Goal: Information Seeking & Learning: Learn about a topic

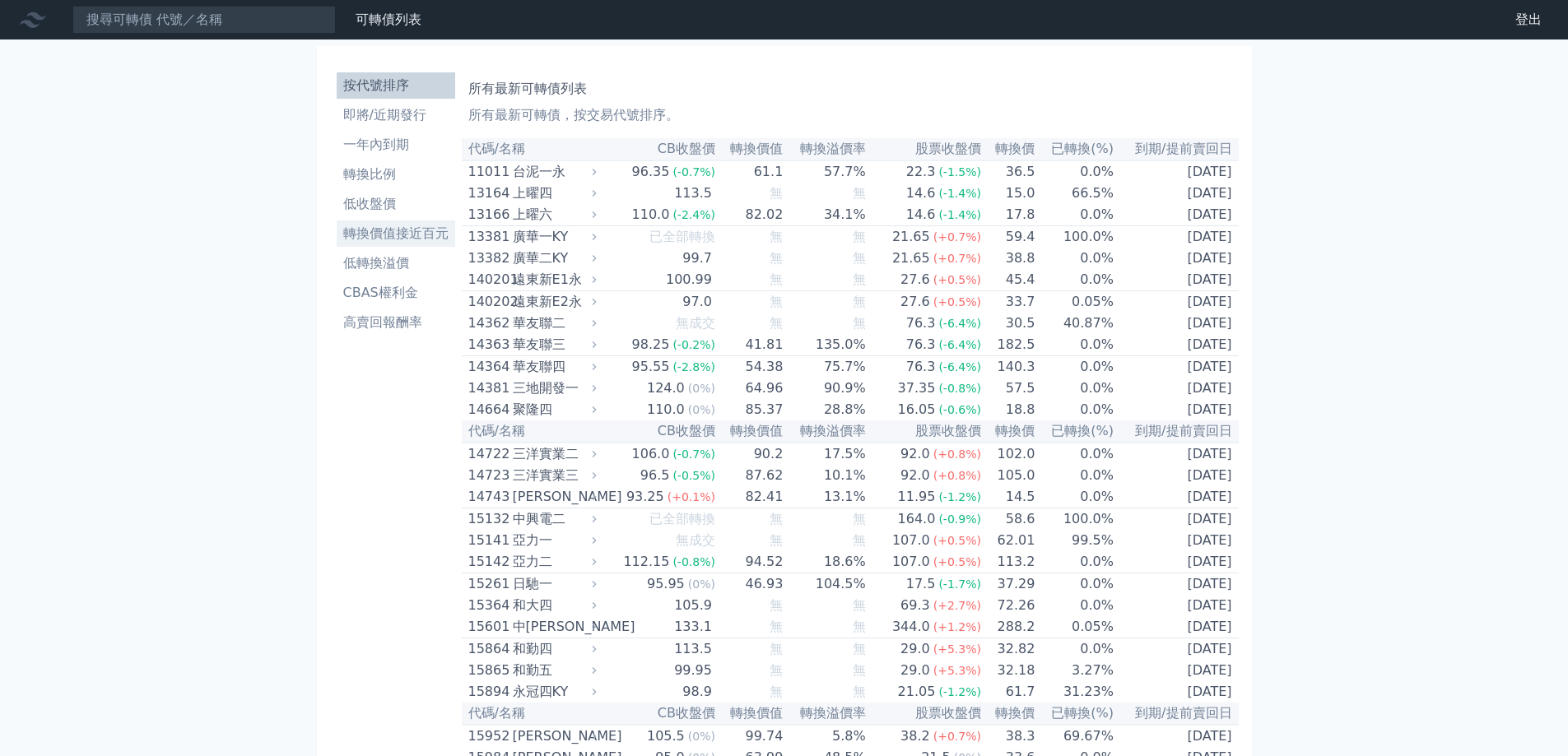
click at [381, 231] on li "轉換價值接近百元" at bounding box center [395, 234] width 119 height 20
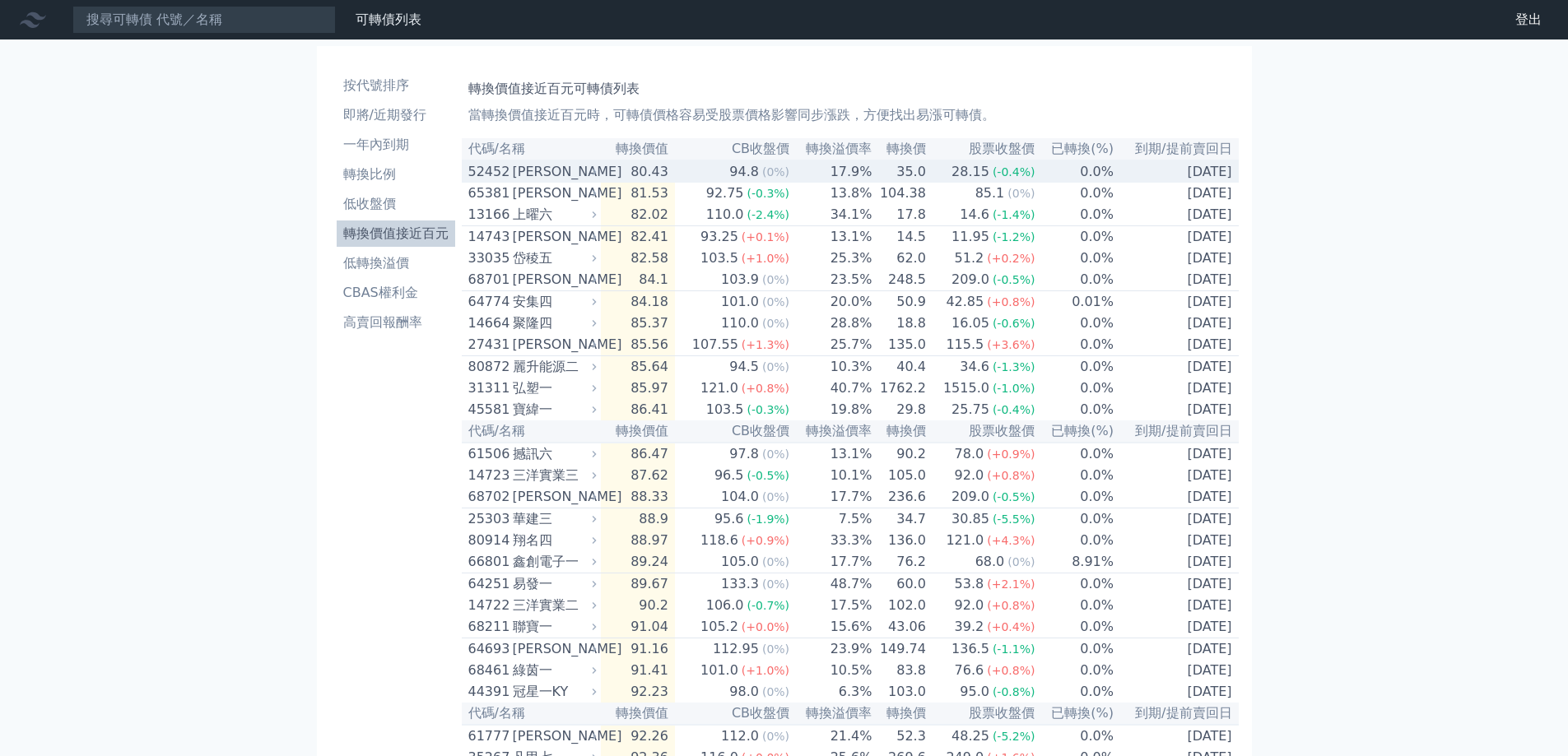
click at [542, 179] on div "[PERSON_NAME]" at bounding box center [553, 171] width 80 height 20
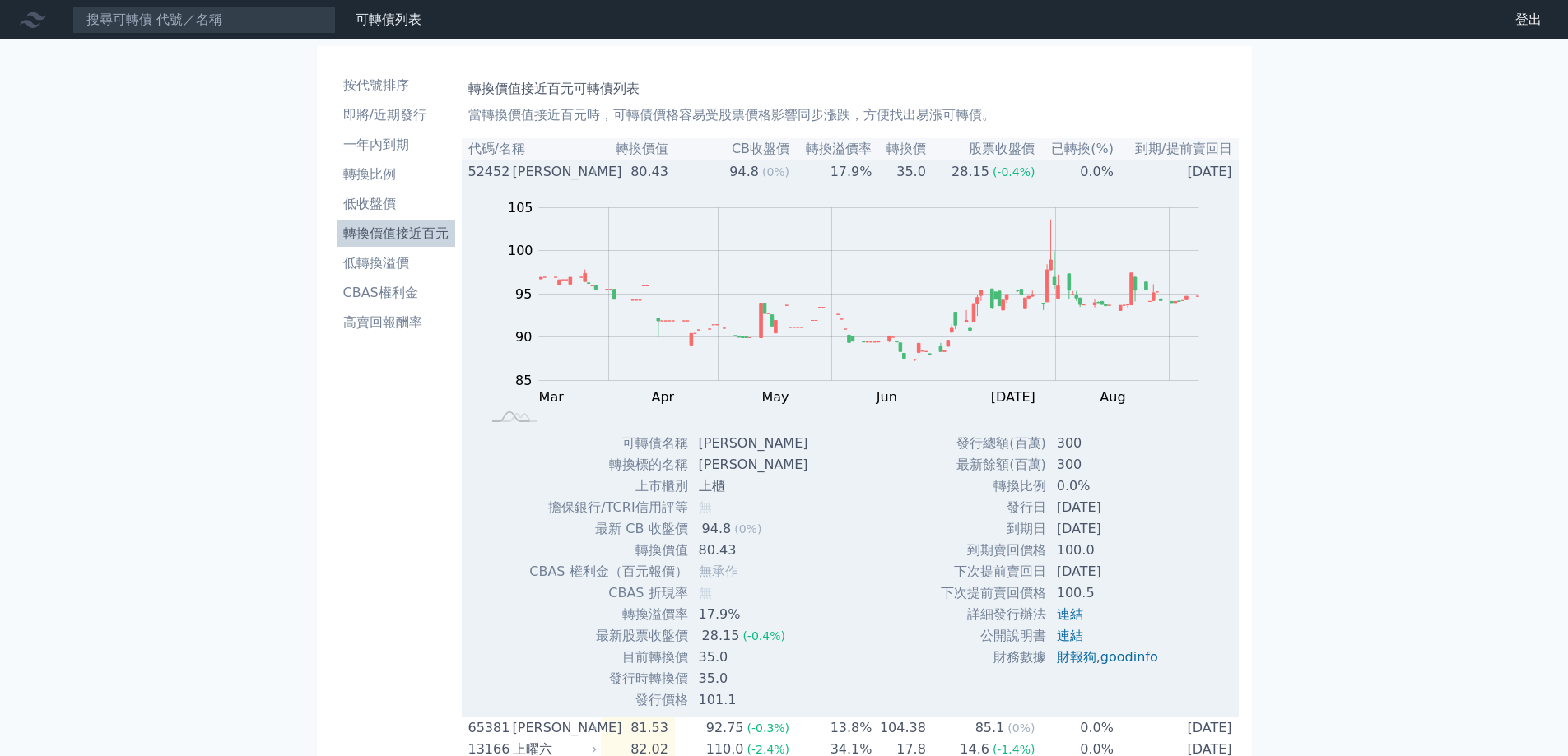
click at [542, 179] on div "[PERSON_NAME]" at bounding box center [553, 171] width 80 height 20
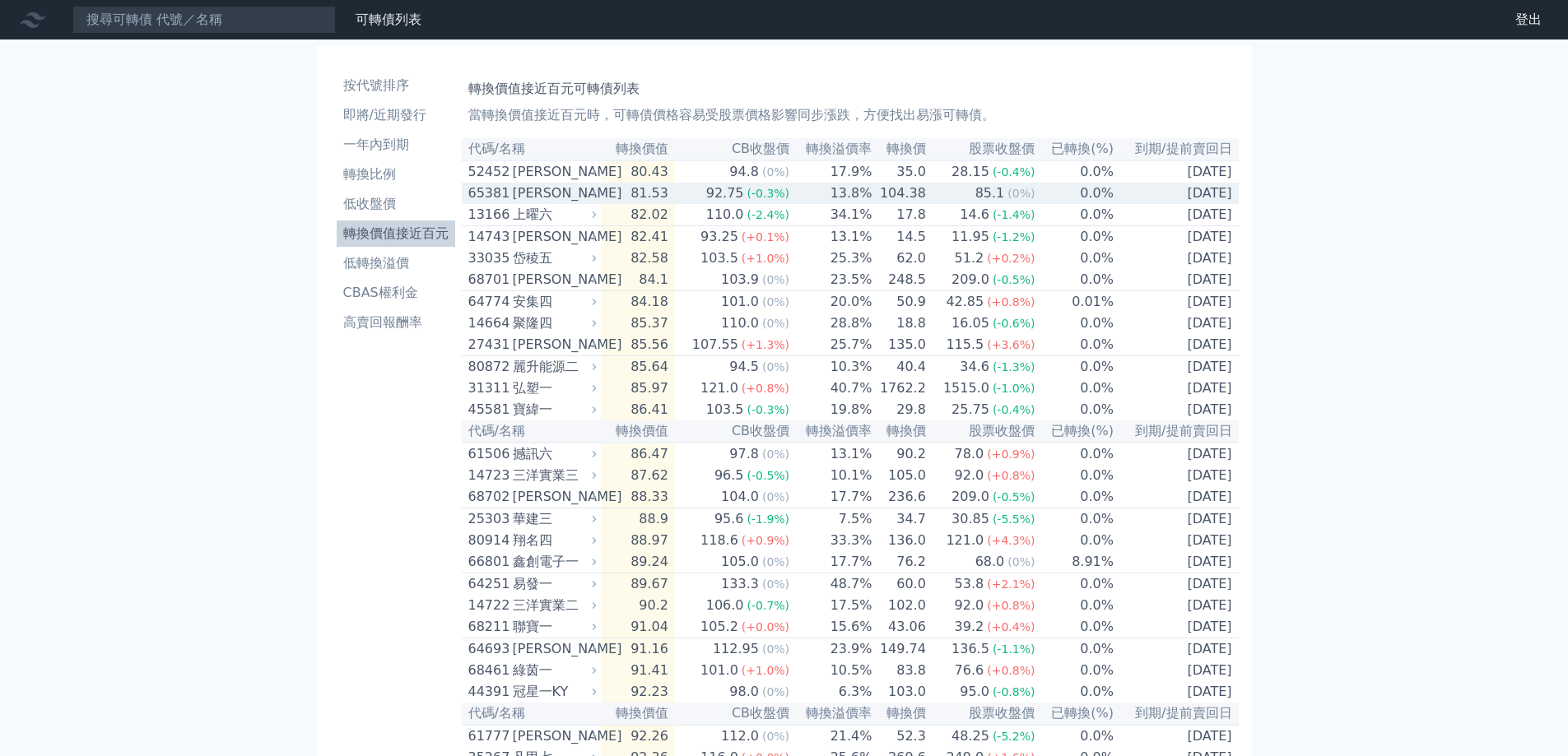
click at [539, 199] on div "[PERSON_NAME]" at bounding box center [553, 193] width 80 height 20
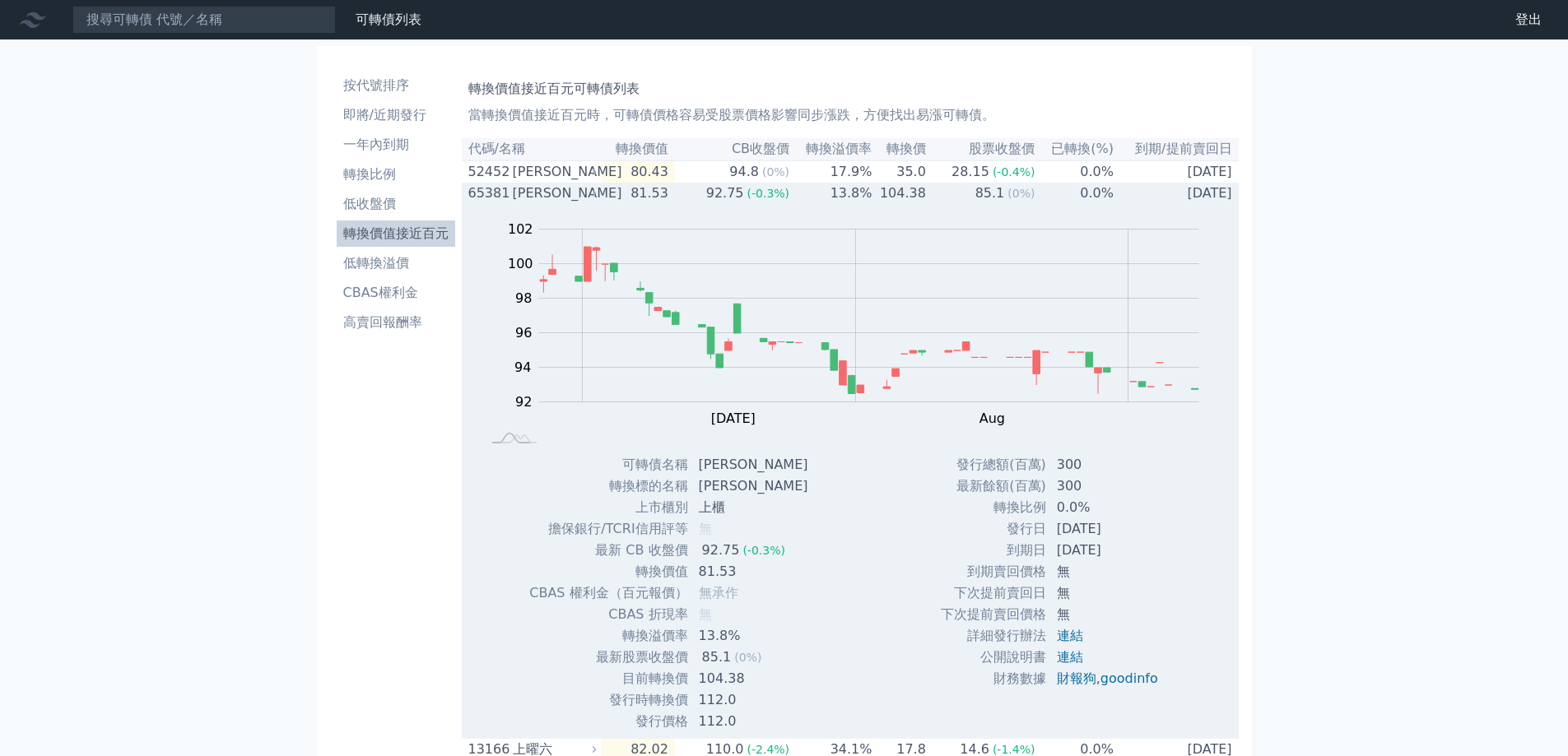
click at [539, 199] on div "[PERSON_NAME]" at bounding box center [553, 193] width 80 height 20
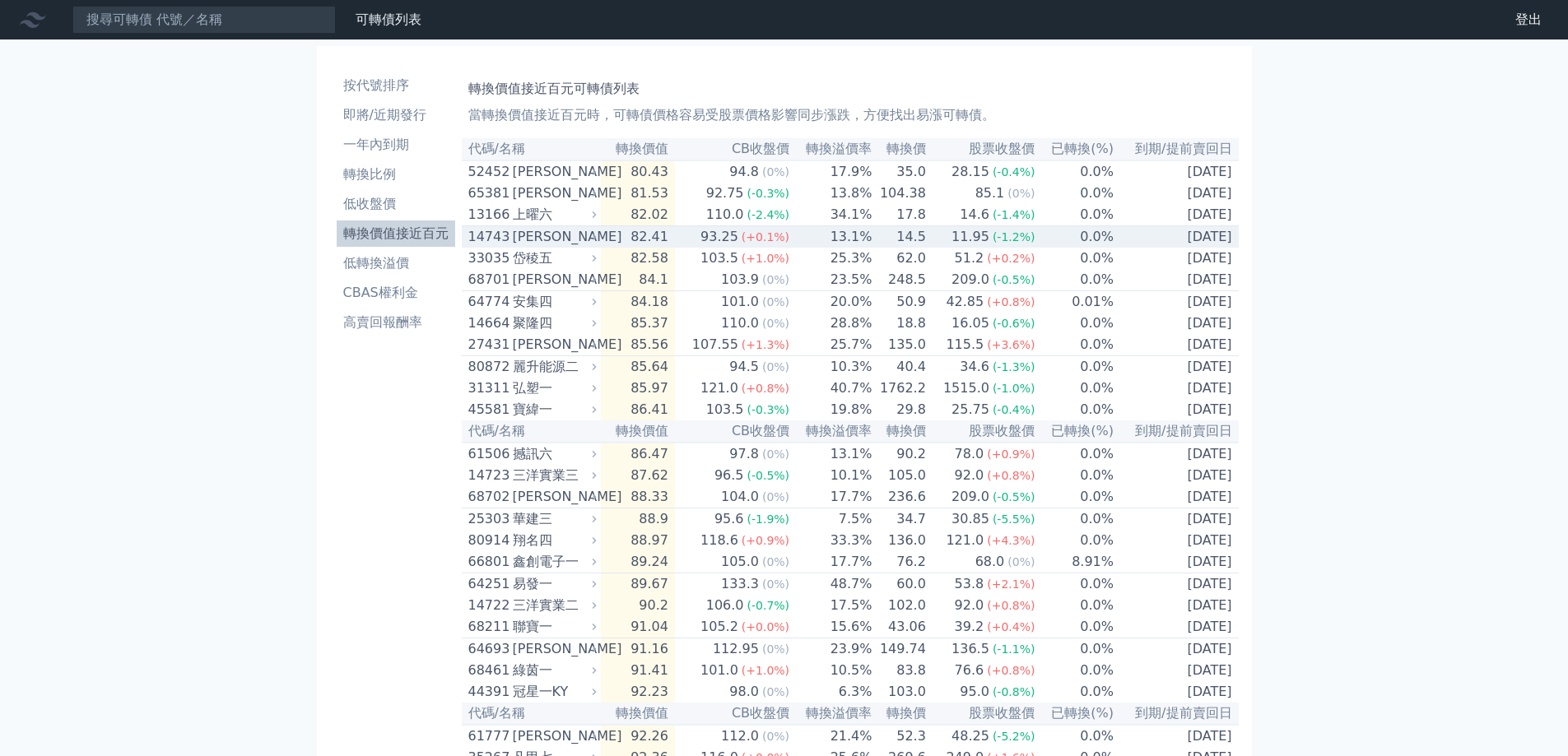
click at [538, 232] on td "14743 弘裕三" at bounding box center [531, 238] width 139 height 22
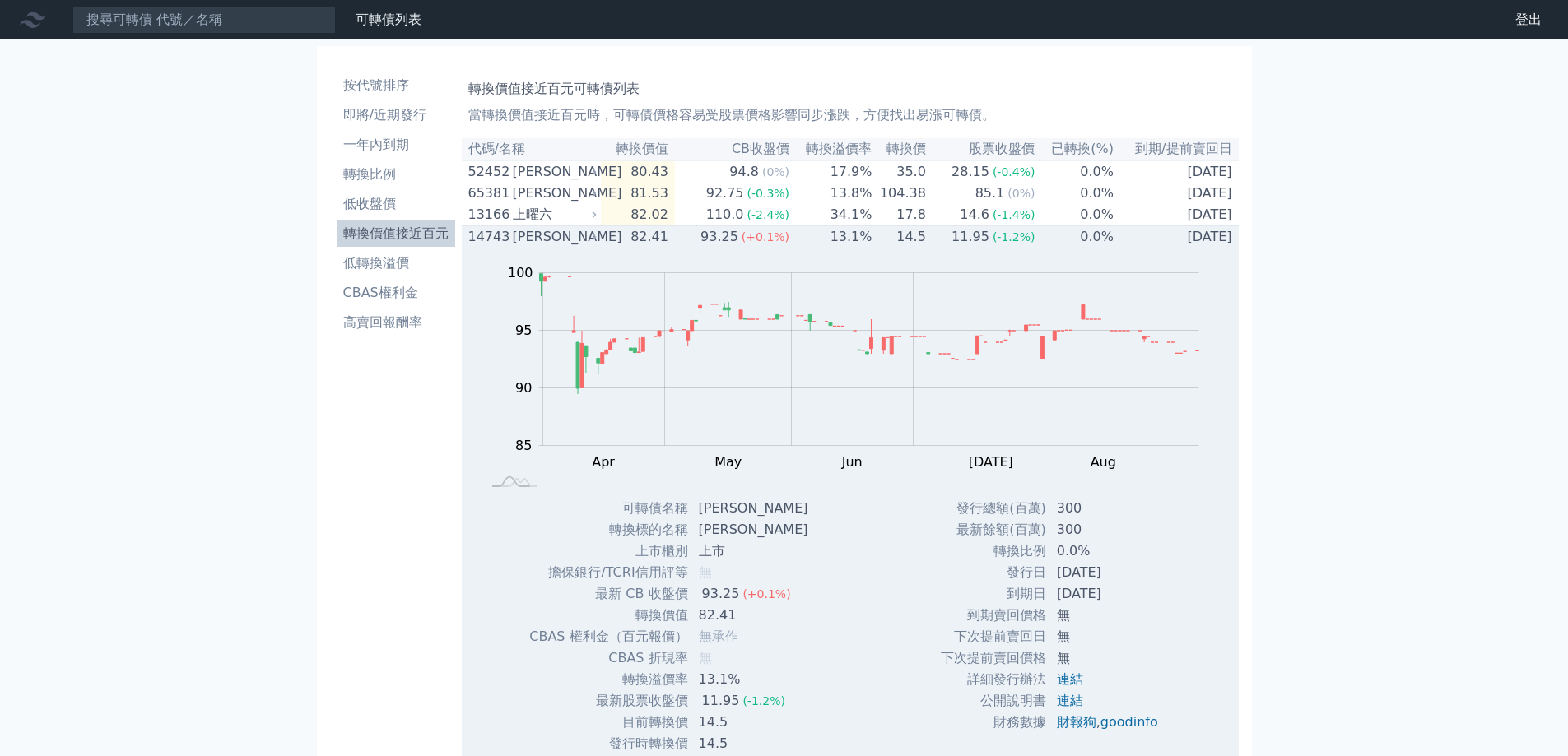
click at [538, 232] on td "14743 弘裕三" at bounding box center [531, 238] width 139 height 22
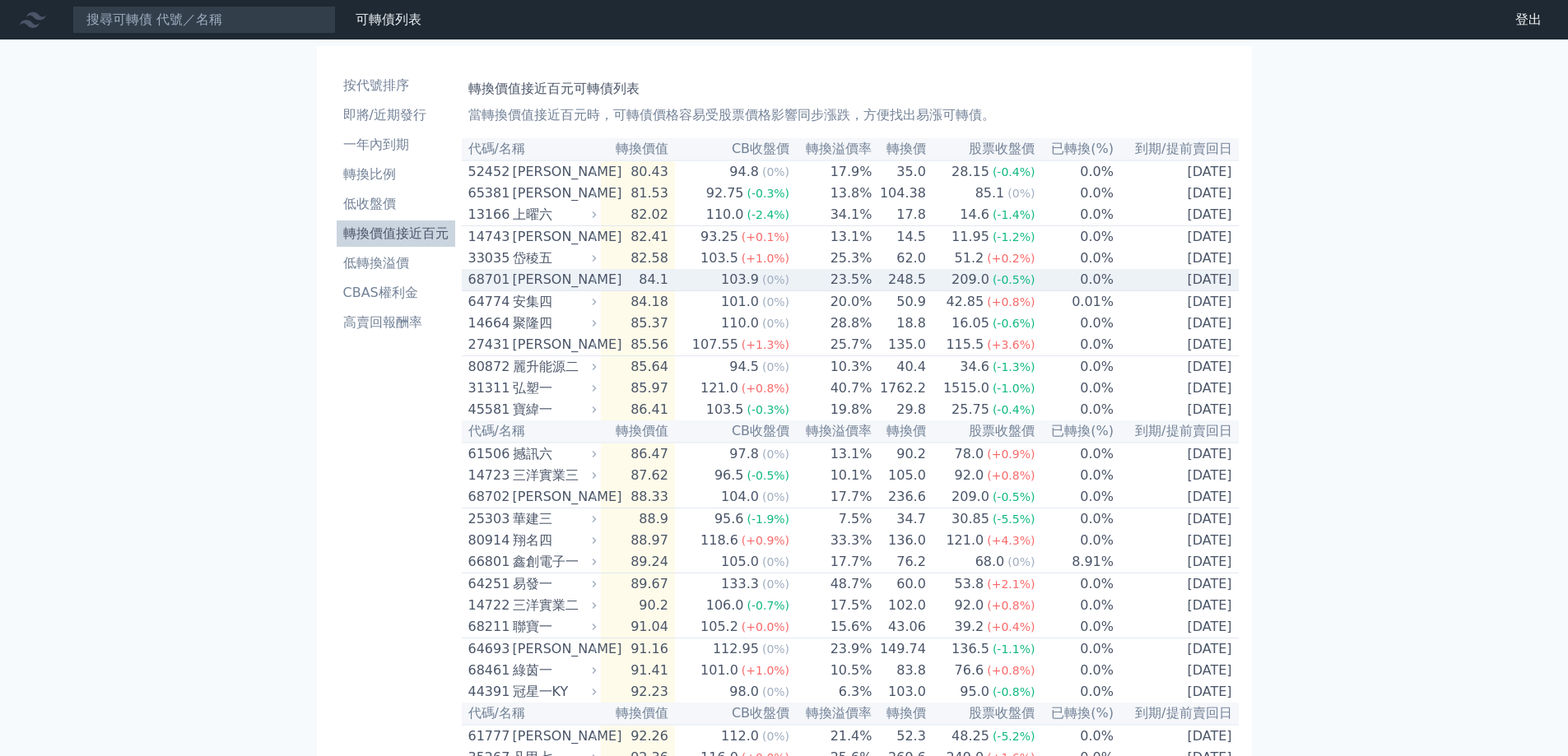
click at [537, 290] on div "[PERSON_NAME]" at bounding box center [553, 279] width 80 height 20
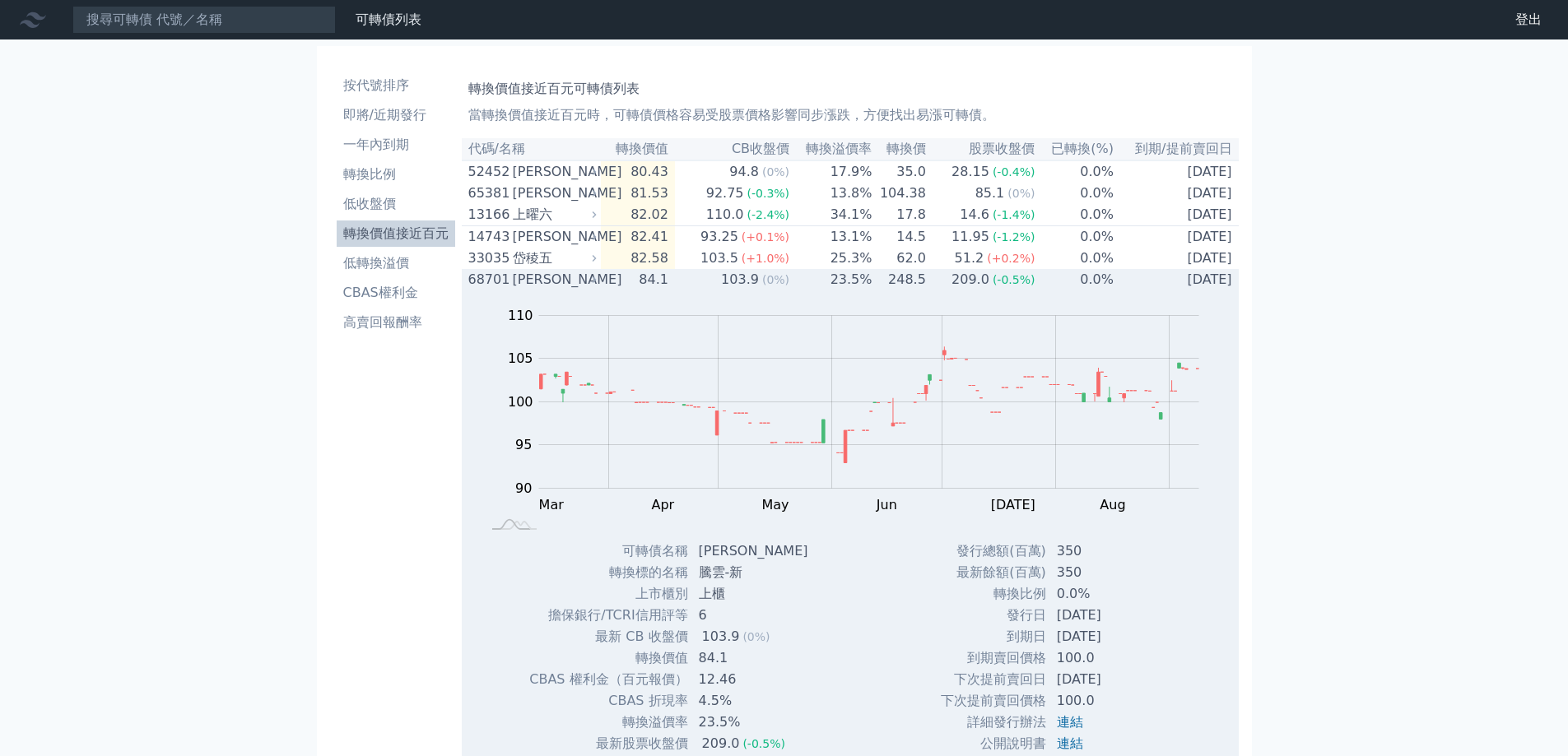
click at [537, 290] on div "[PERSON_NAME]" at bounding box center [553, 279] width 80 height 20
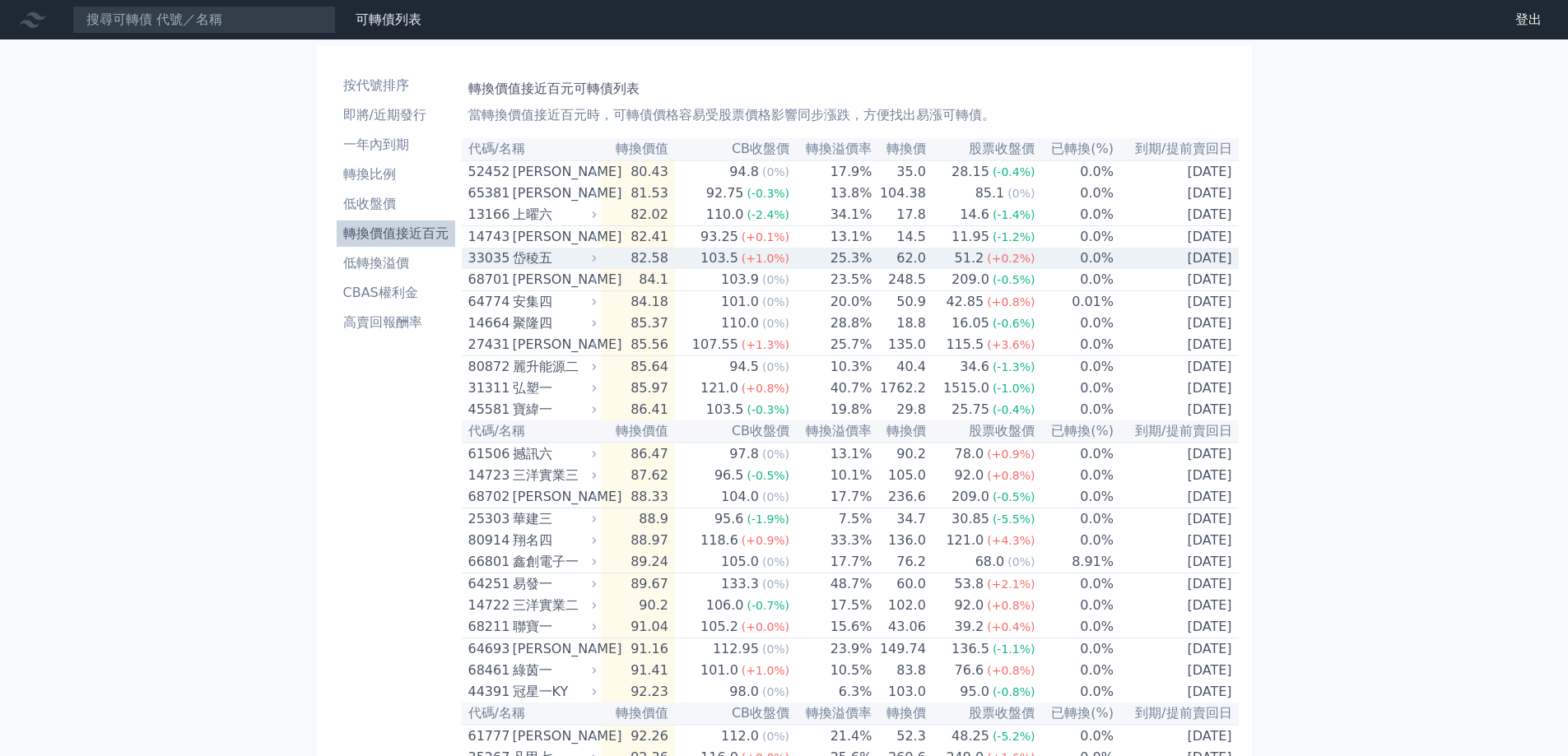
click at [537, 268] on div "岱稜五" at bounding box center [553, 258] width 80 height 20
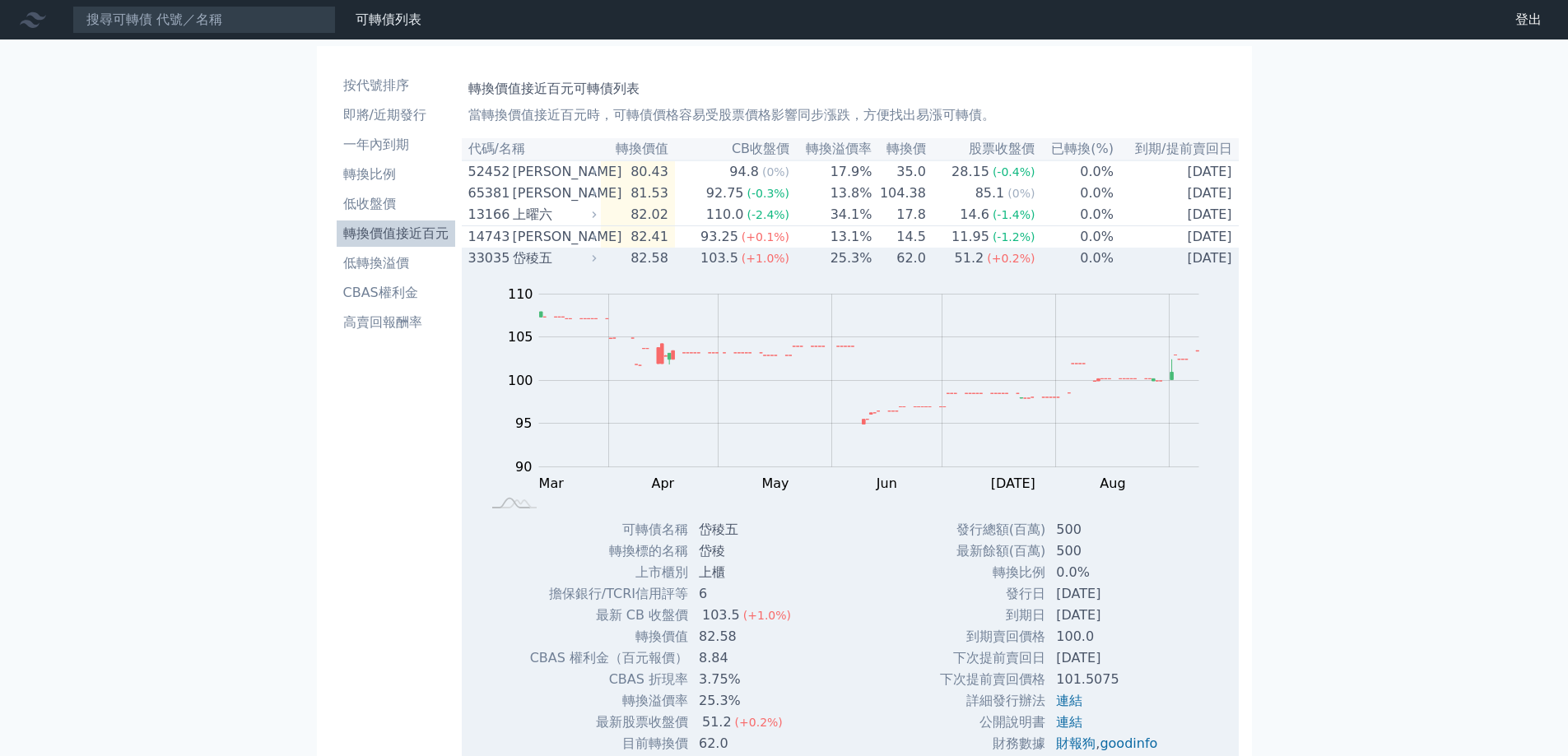
click at [537, 268] on div "岱稜五" at bounding box center [553, 258] width 80 height 20
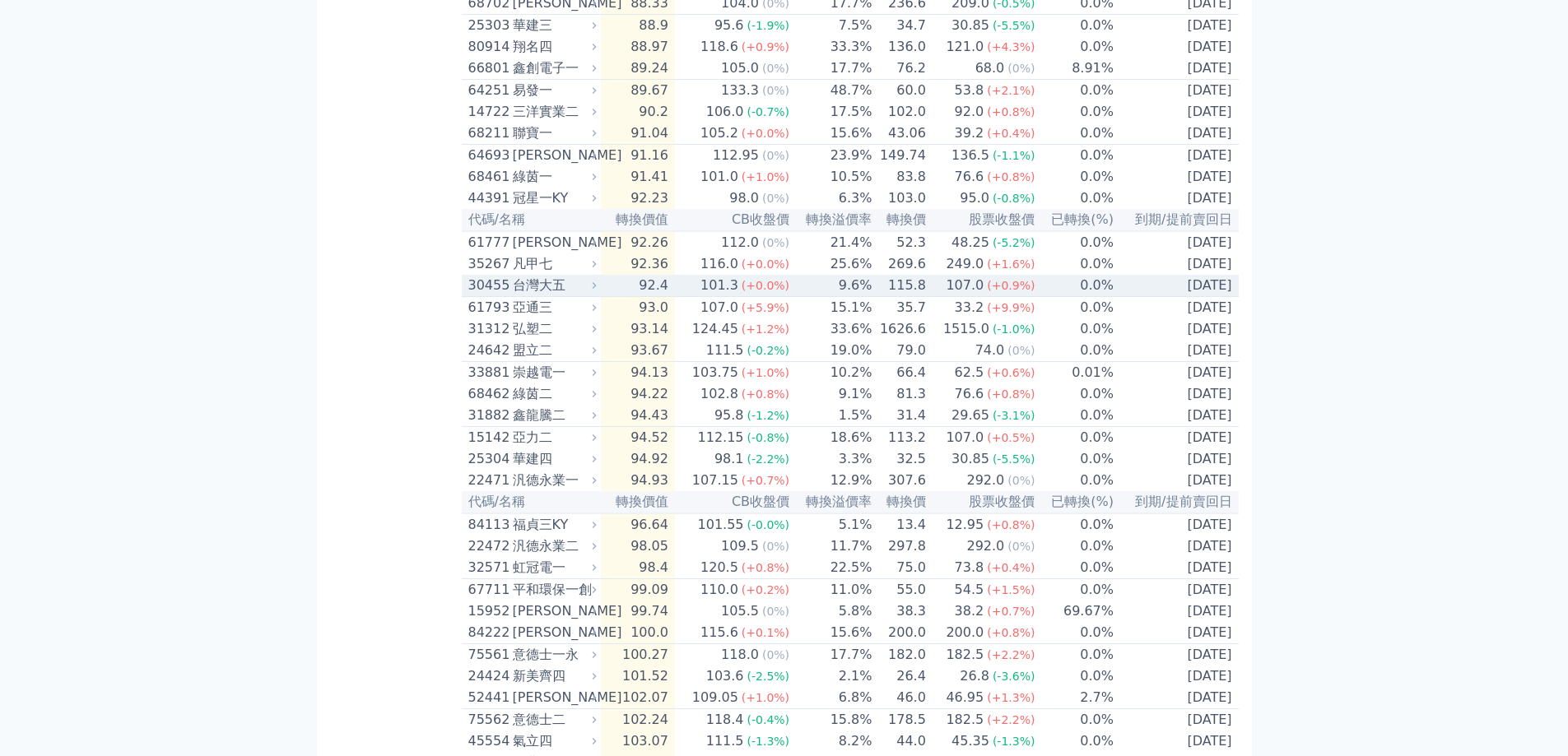
scroll to position [1067, 0]
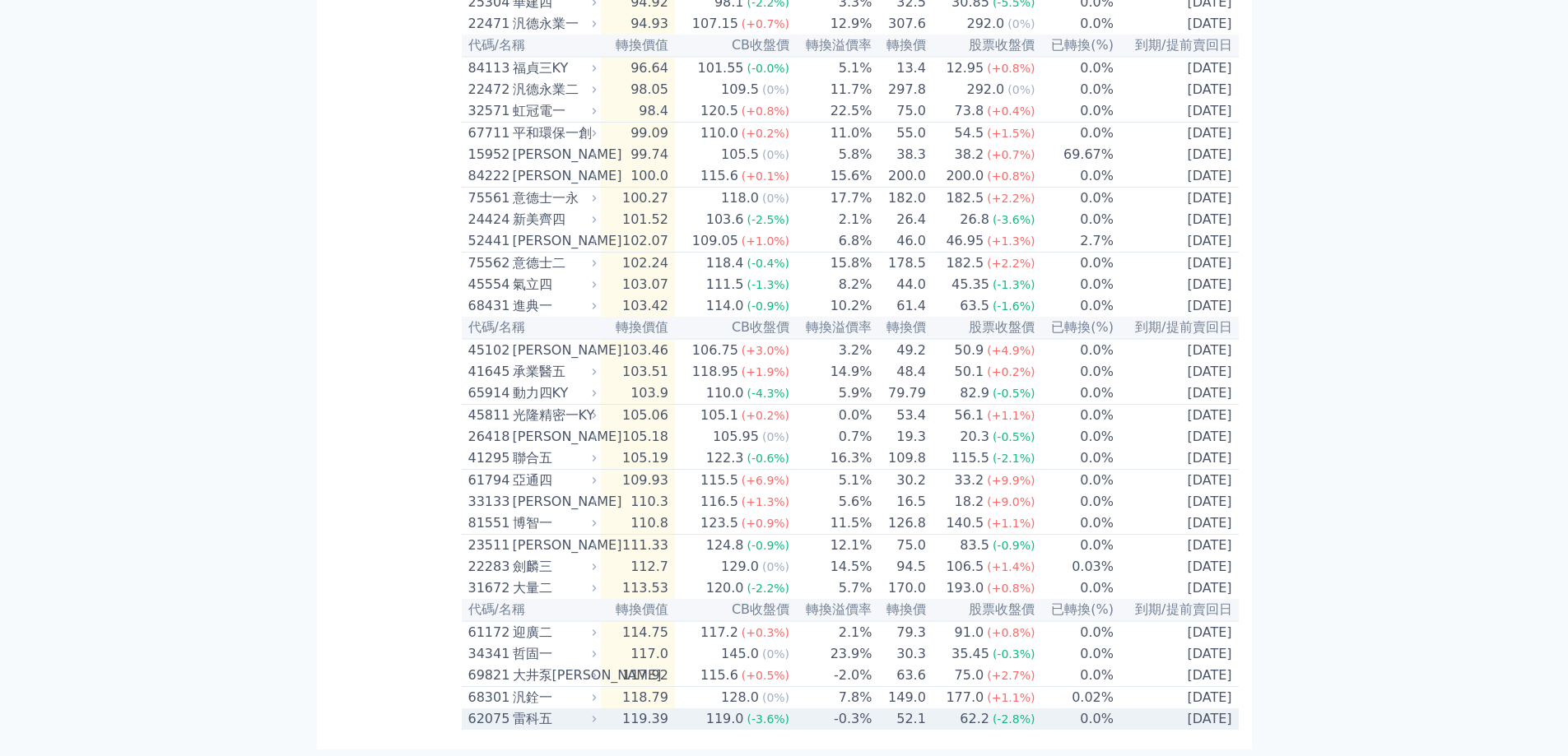
click at [551, 723] on div "雷科五" at bounding box center [553, 719] width 80 height 20
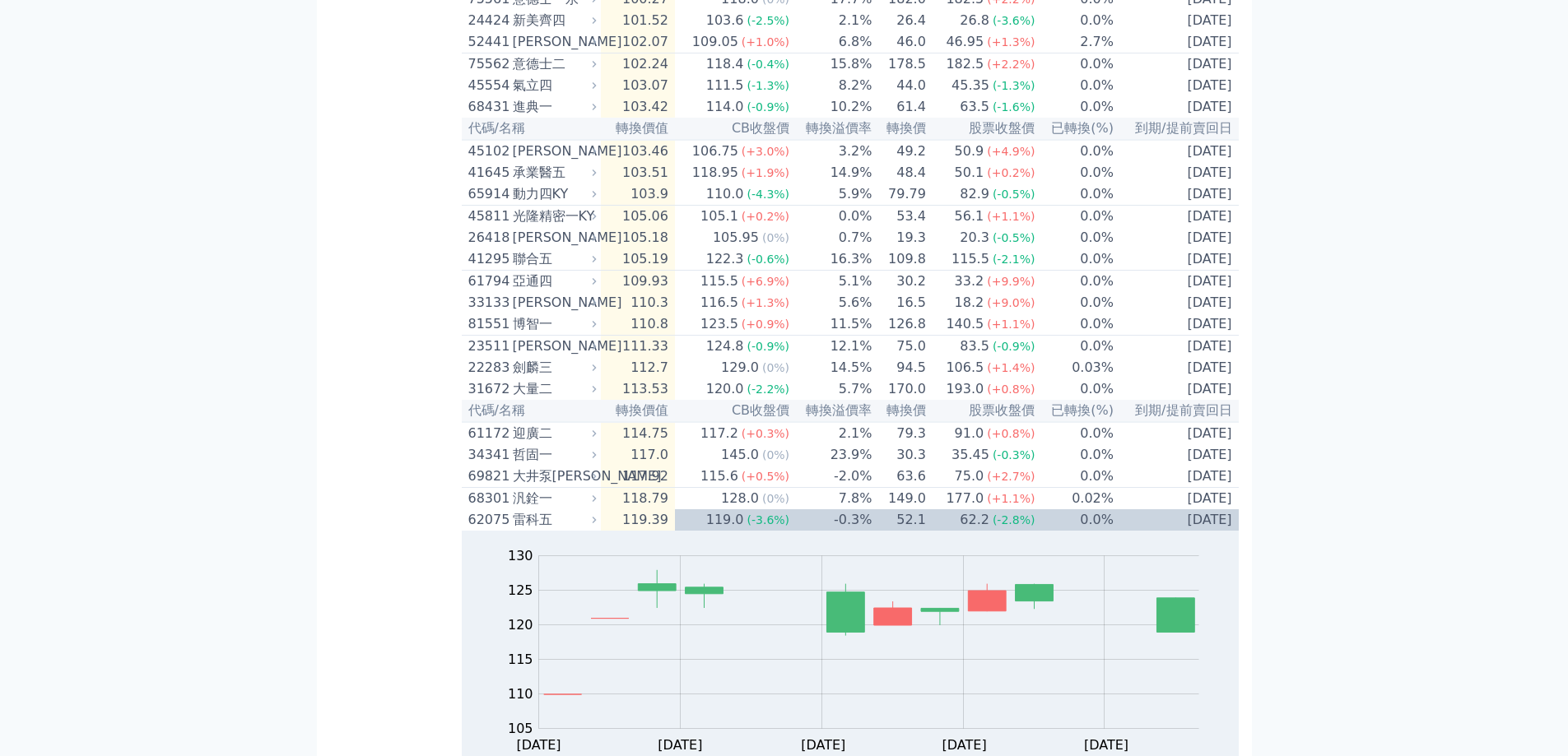
scroll to position [1478, 0]
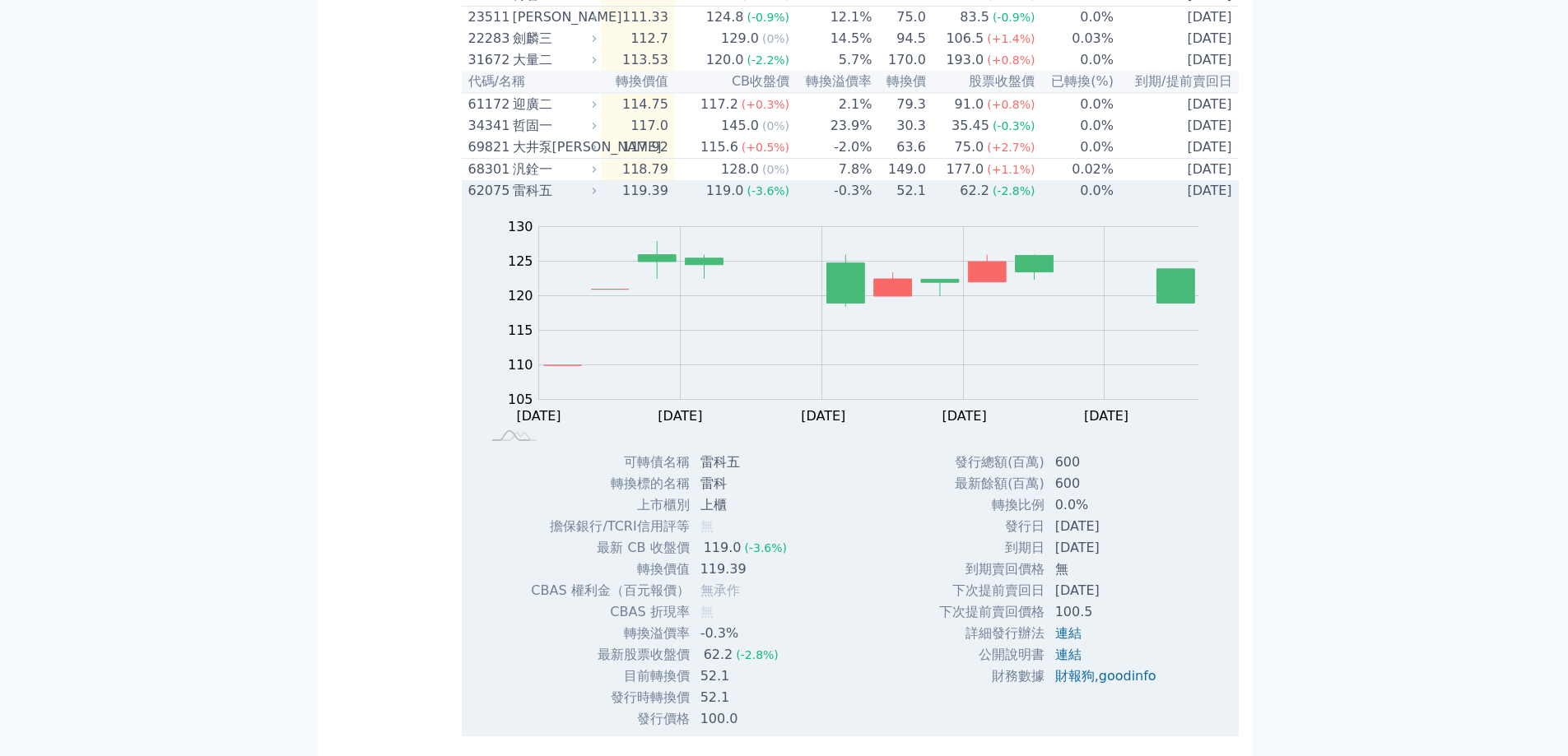
click at [556, 201] on div "雷科五" at bounding box center [553, 190] width 80 height 20
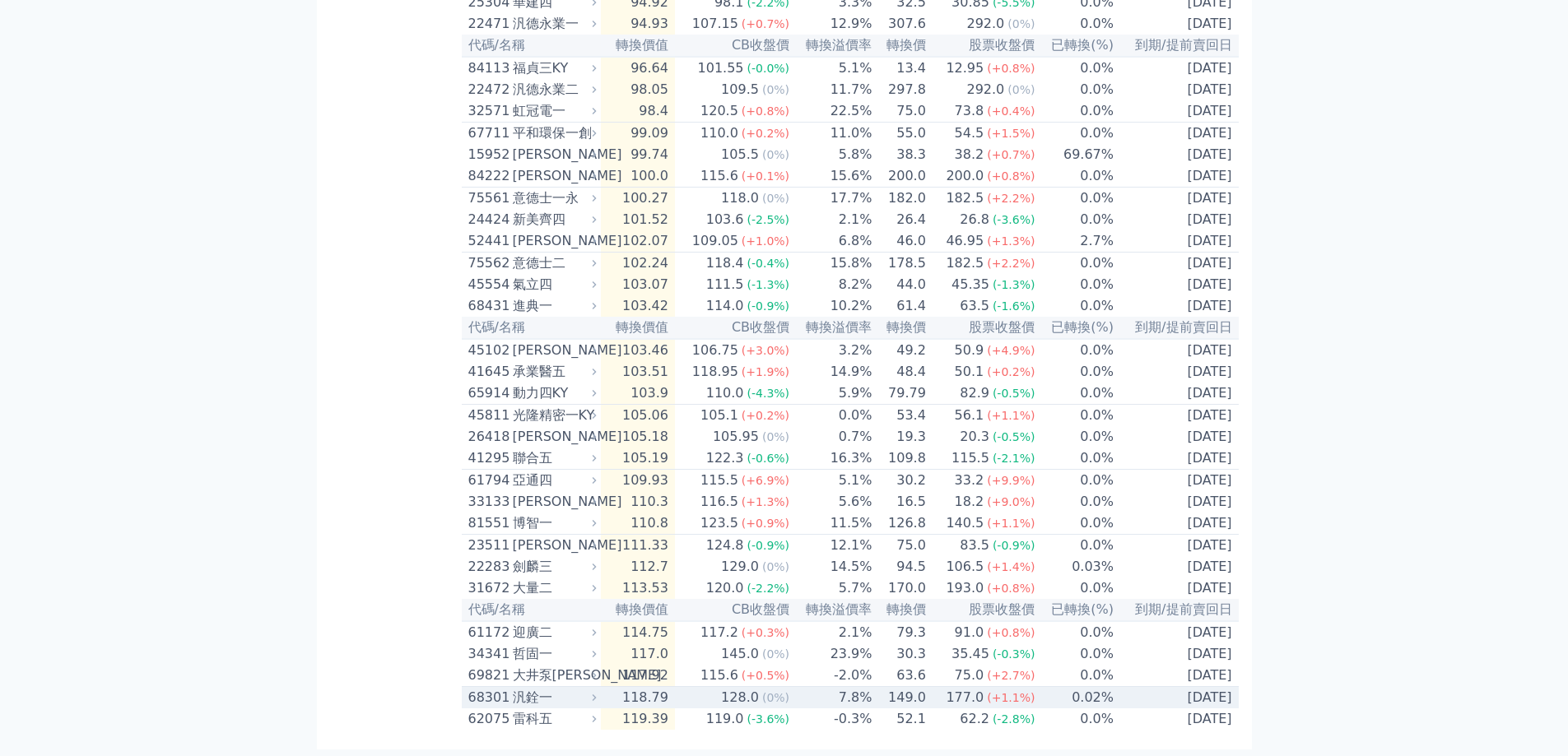
click at [562, 688] on div "汎銓一" at bounding box center [553, 697] width 80 height 20
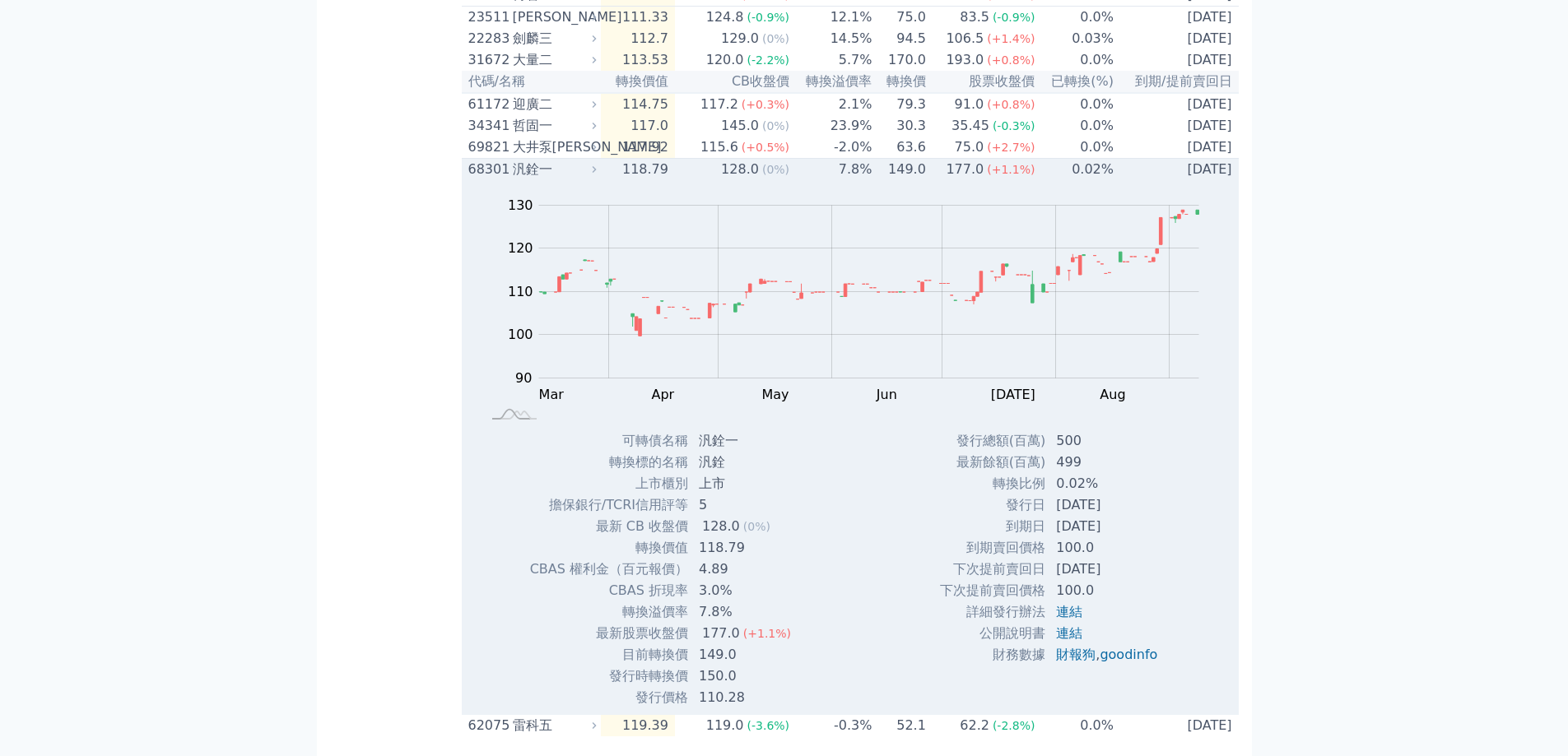
click at [549, 179] on div "汎銓一" at bounding box center [553, 170] width 80 height 20
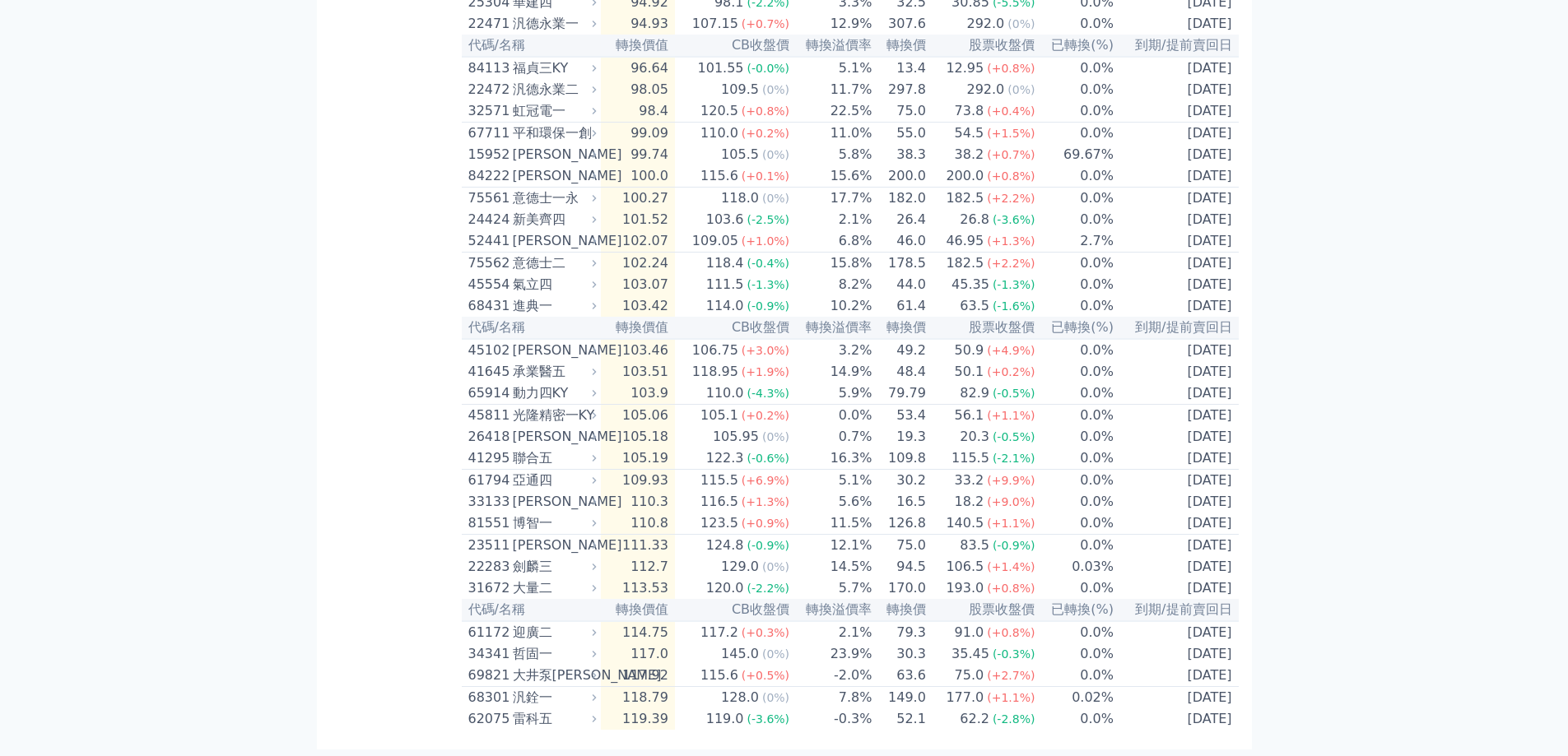
scroll to position [1067, 0]
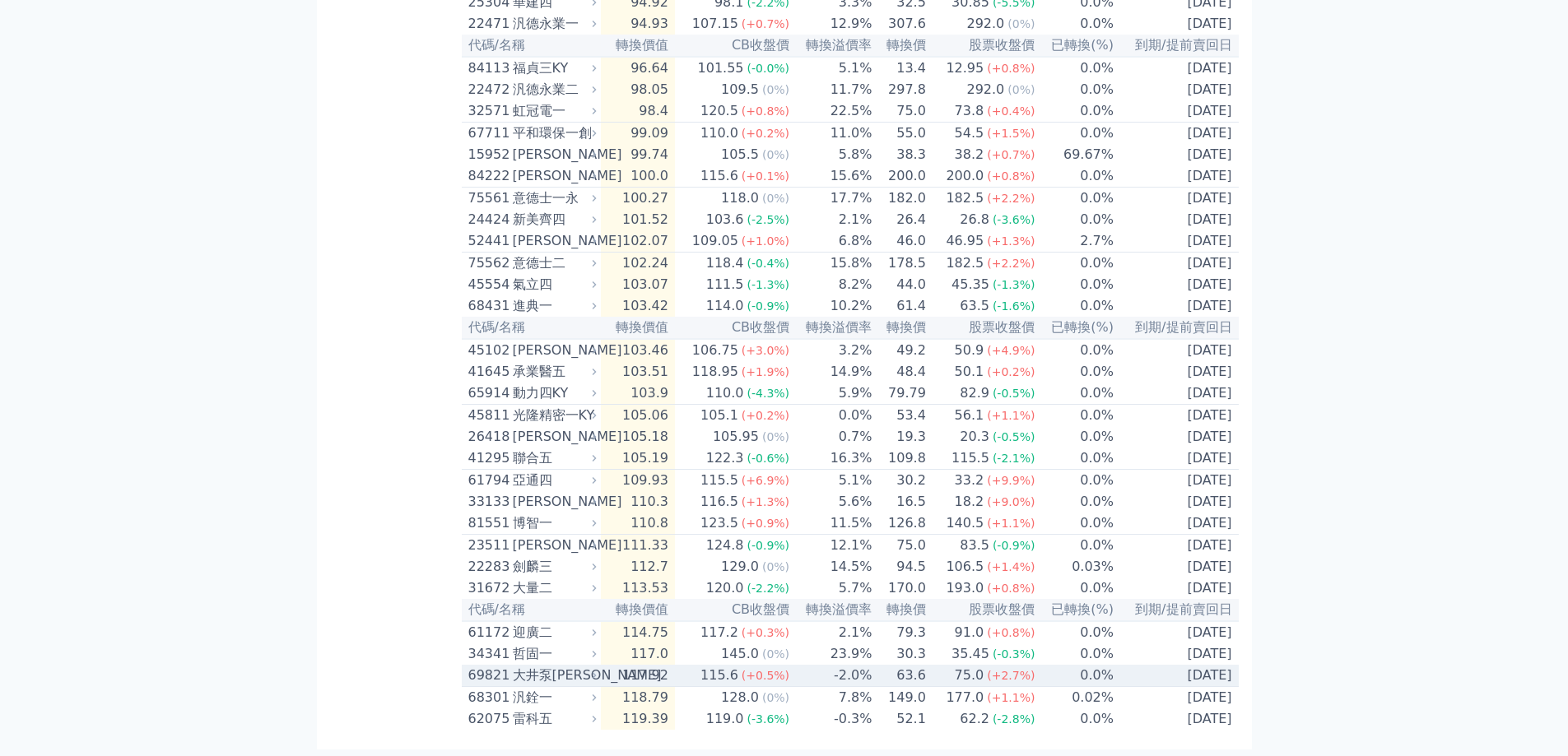
click at [540, 672] on div "大井泵[PERSON_NAME]" at bounding box center [553, 676] width 80 height 20
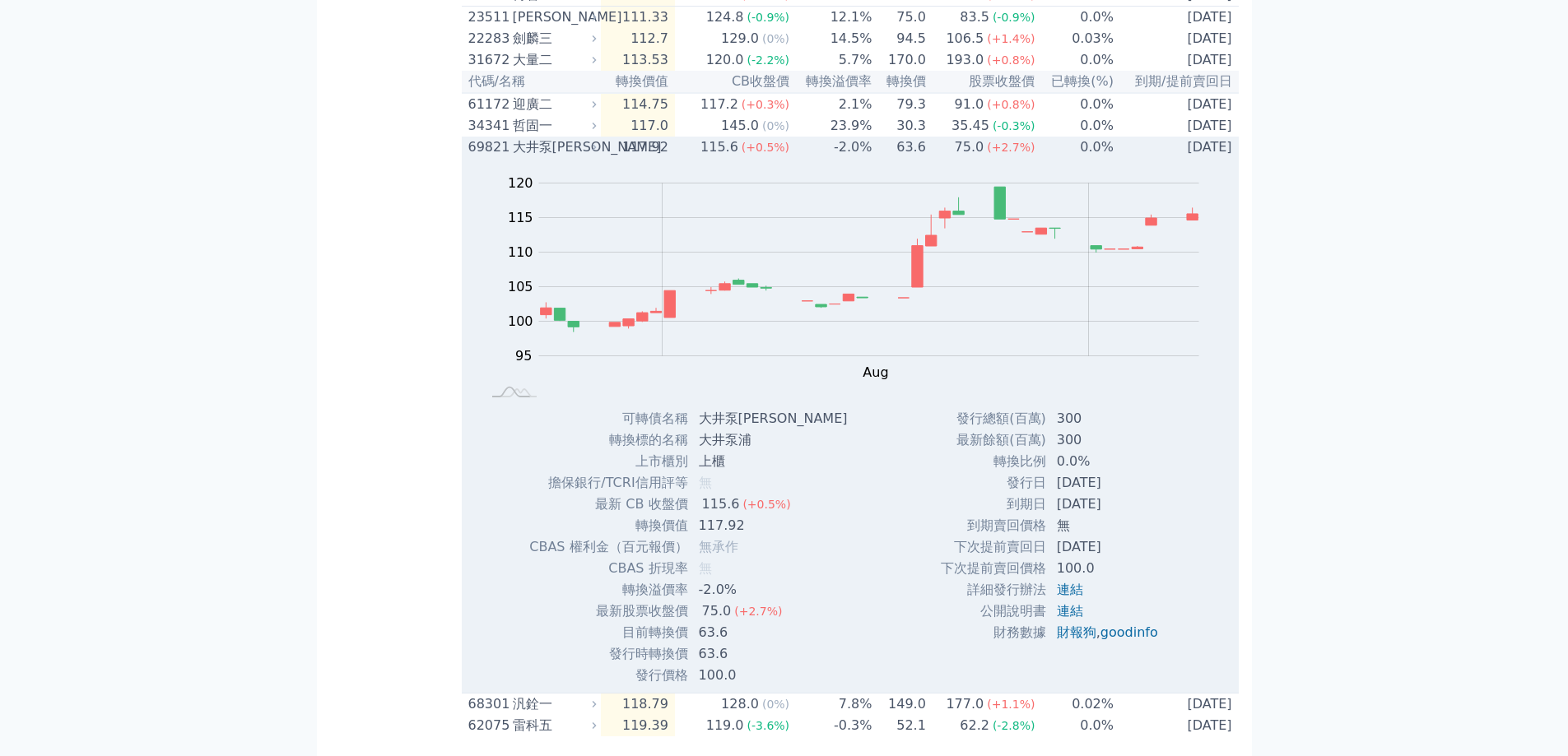
scroll to position [1314, 0]
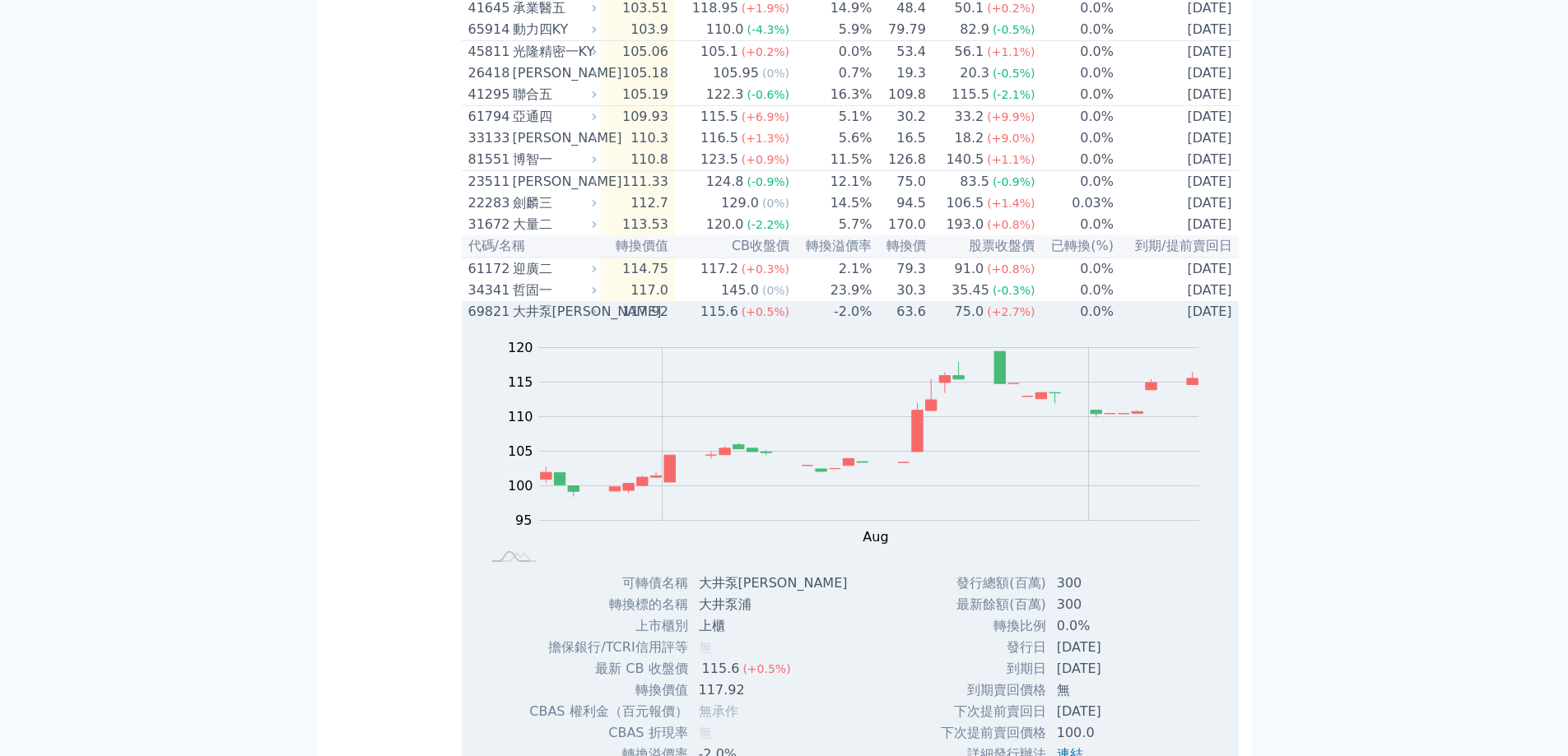
click at [555, 322] on div "大井泵[PERSON_NAME]" at bounding box center [553, 311] width 80 height 20
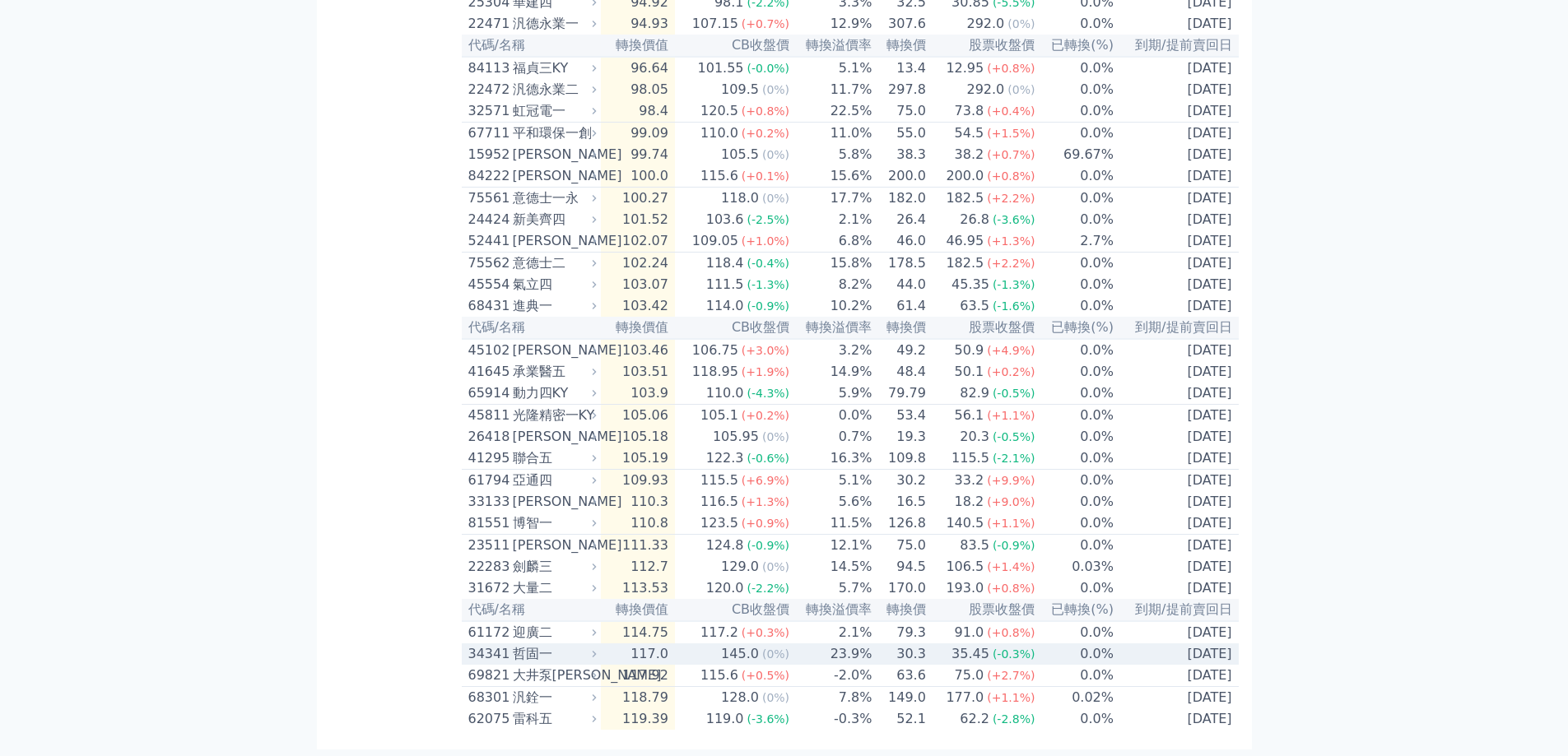
click at [532, 650] on div "哲固一" at bounding box center [553, 654] width 80 height 20
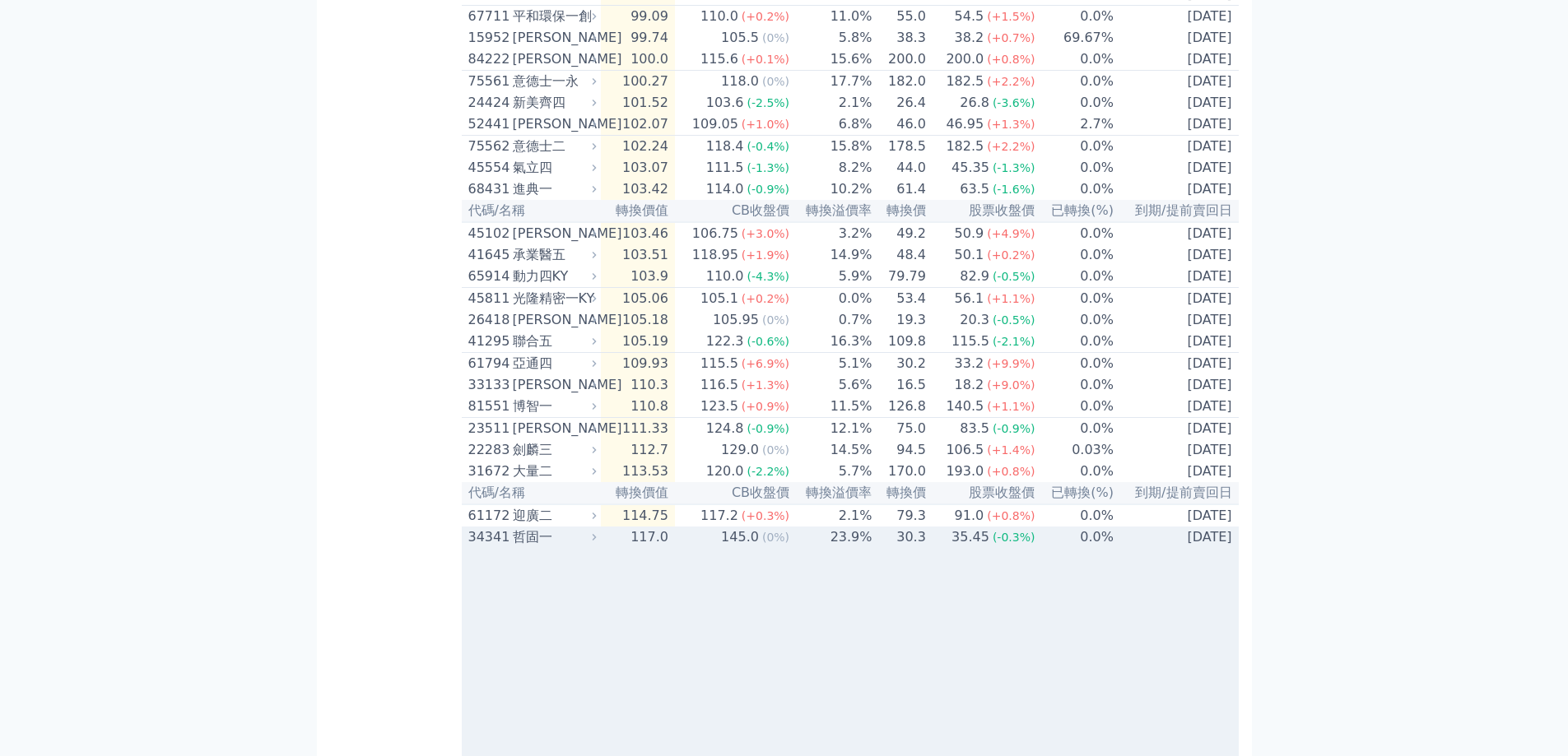
scroll to position [1314, 0]
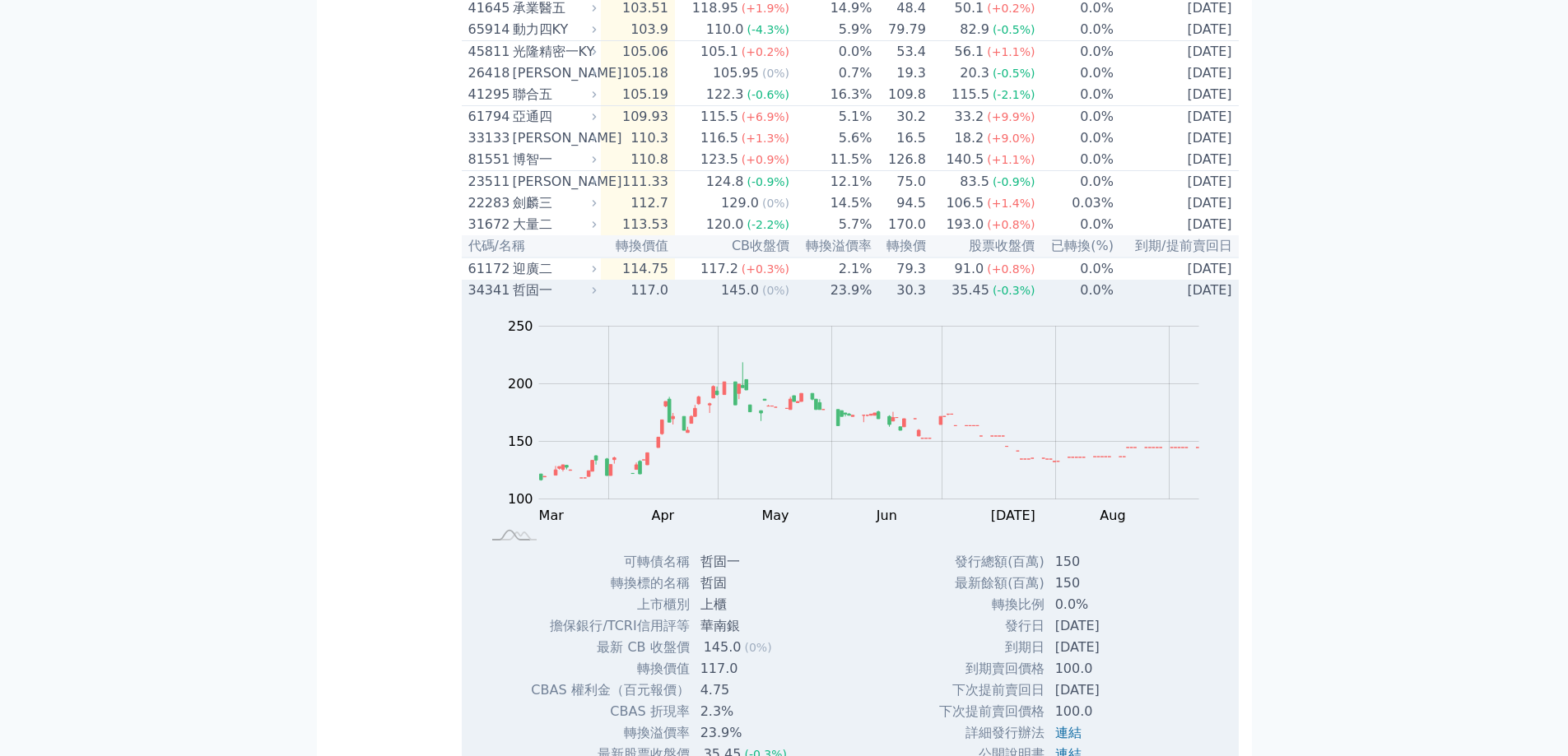
click at [530, 300] on div "哲固一" at bounding box center [553, 290] width 80 height 20
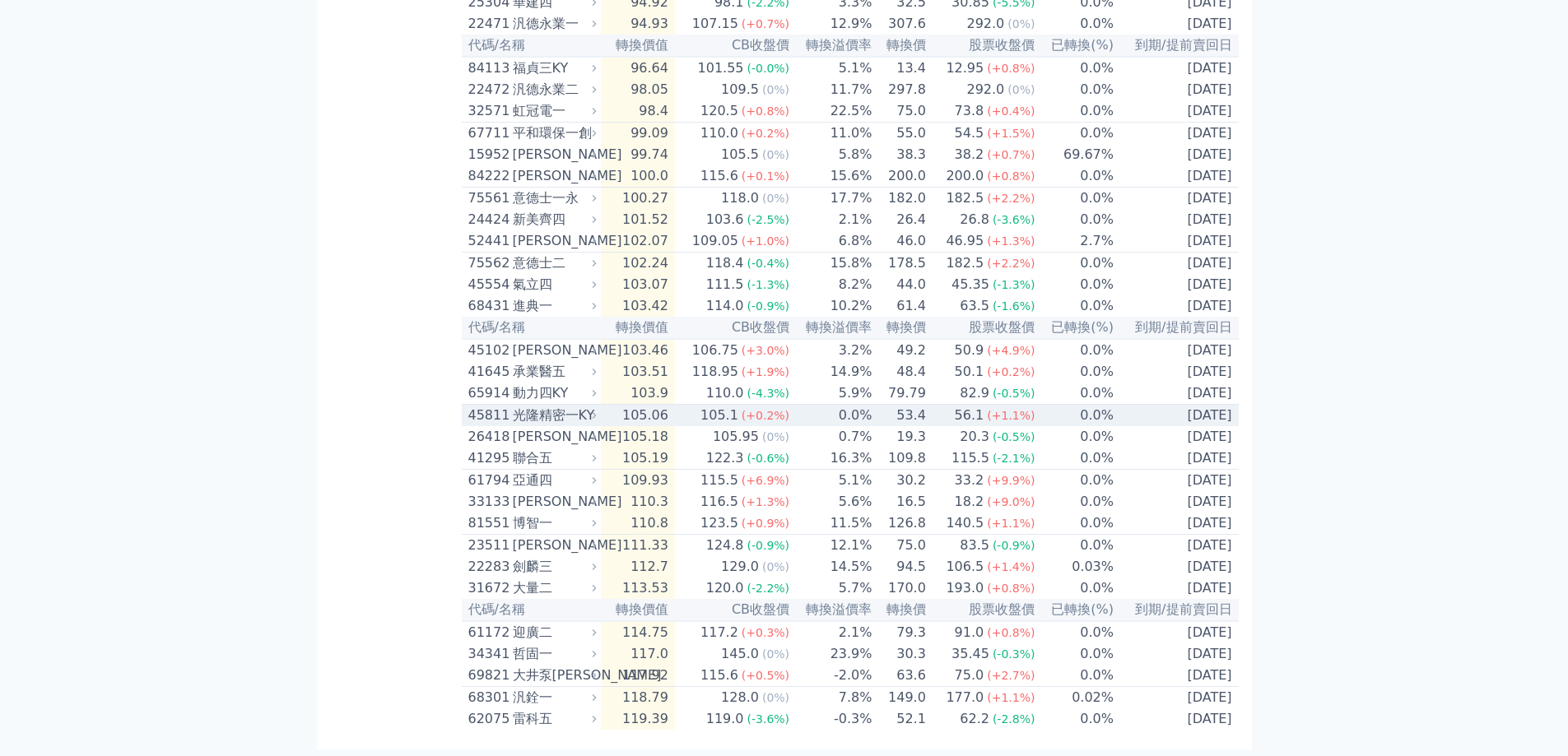
scroll to position [1067, 0]
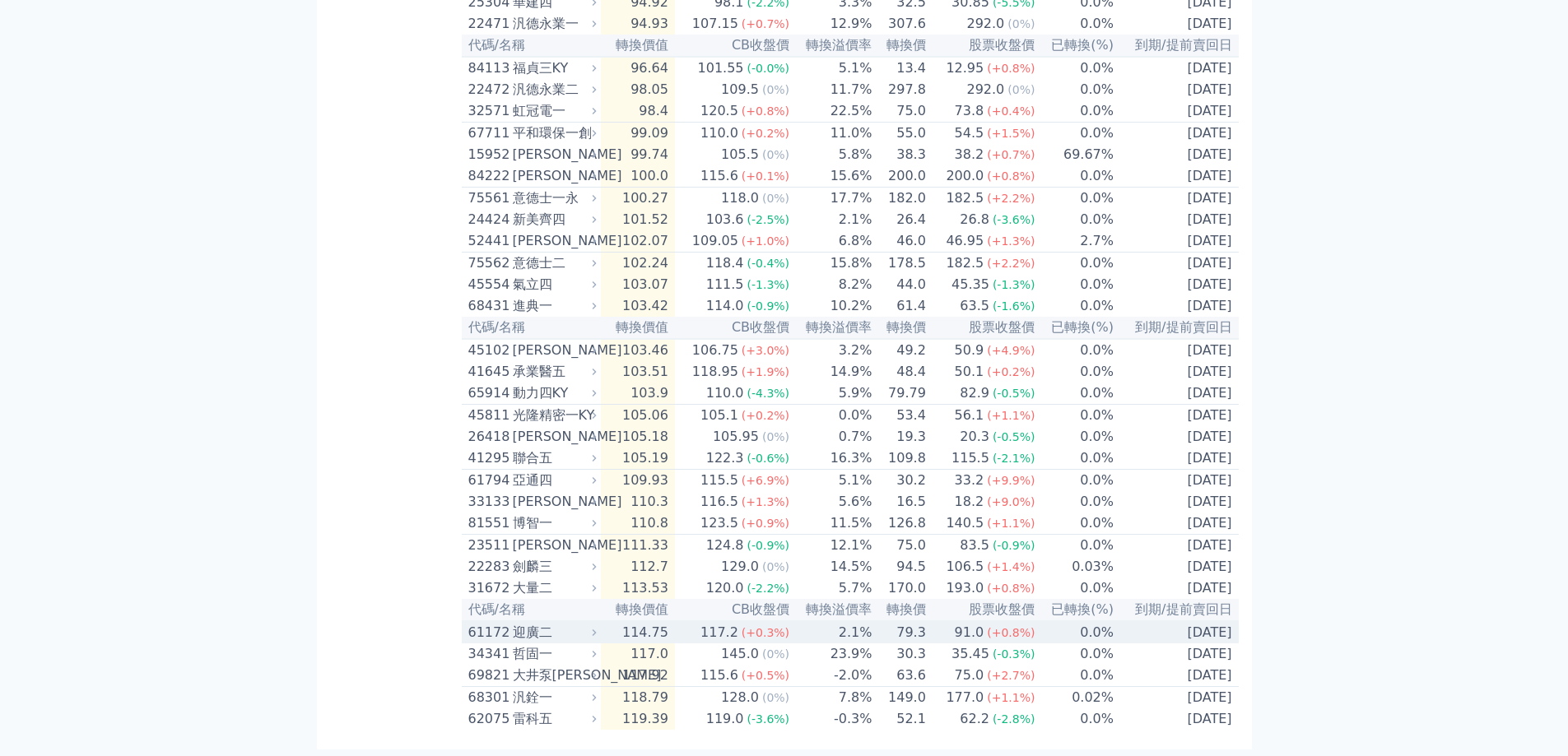
click at [523, 626] on div "迎廣二" at bounding box center [553, 632] width 80 height 20
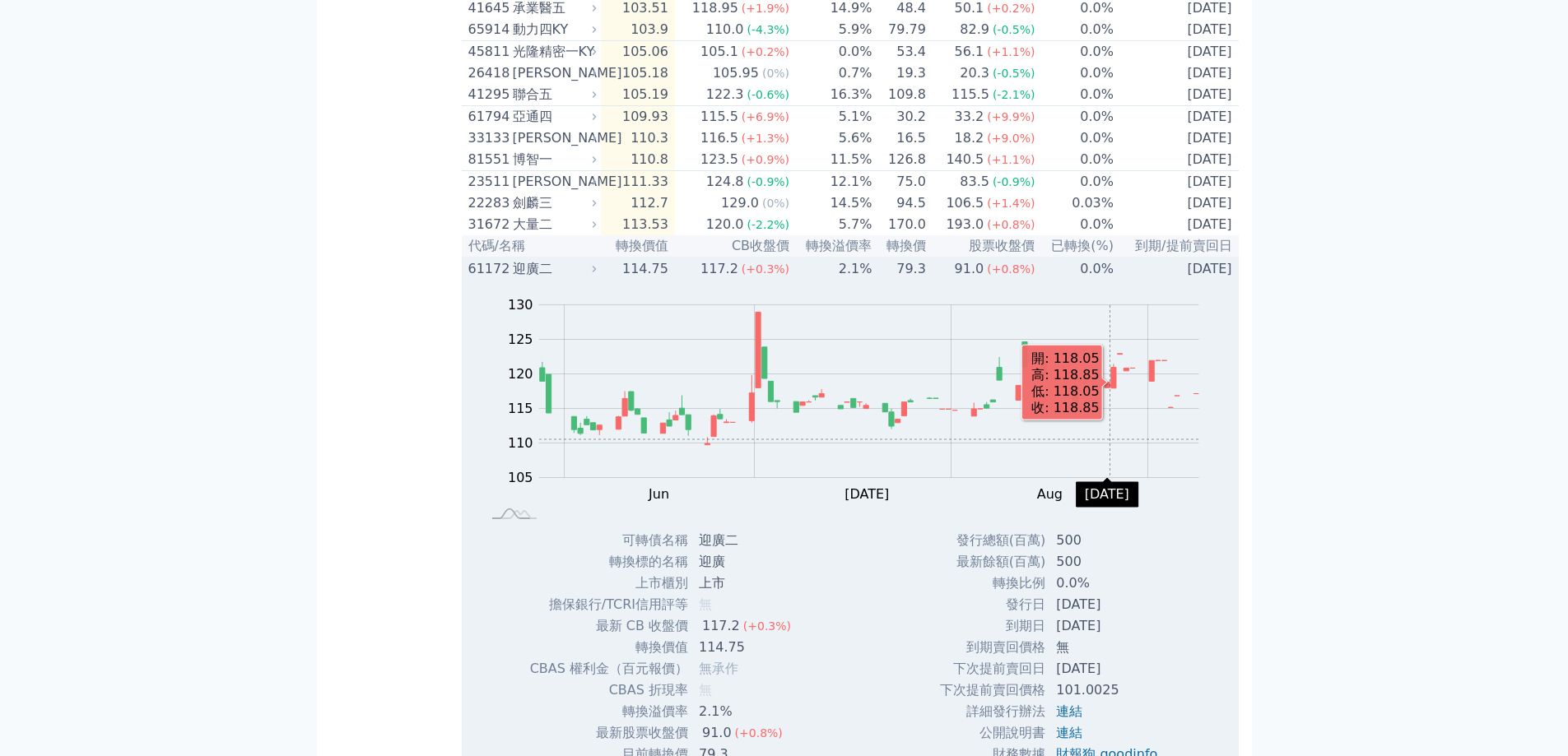
scroll to position [1232, 0]
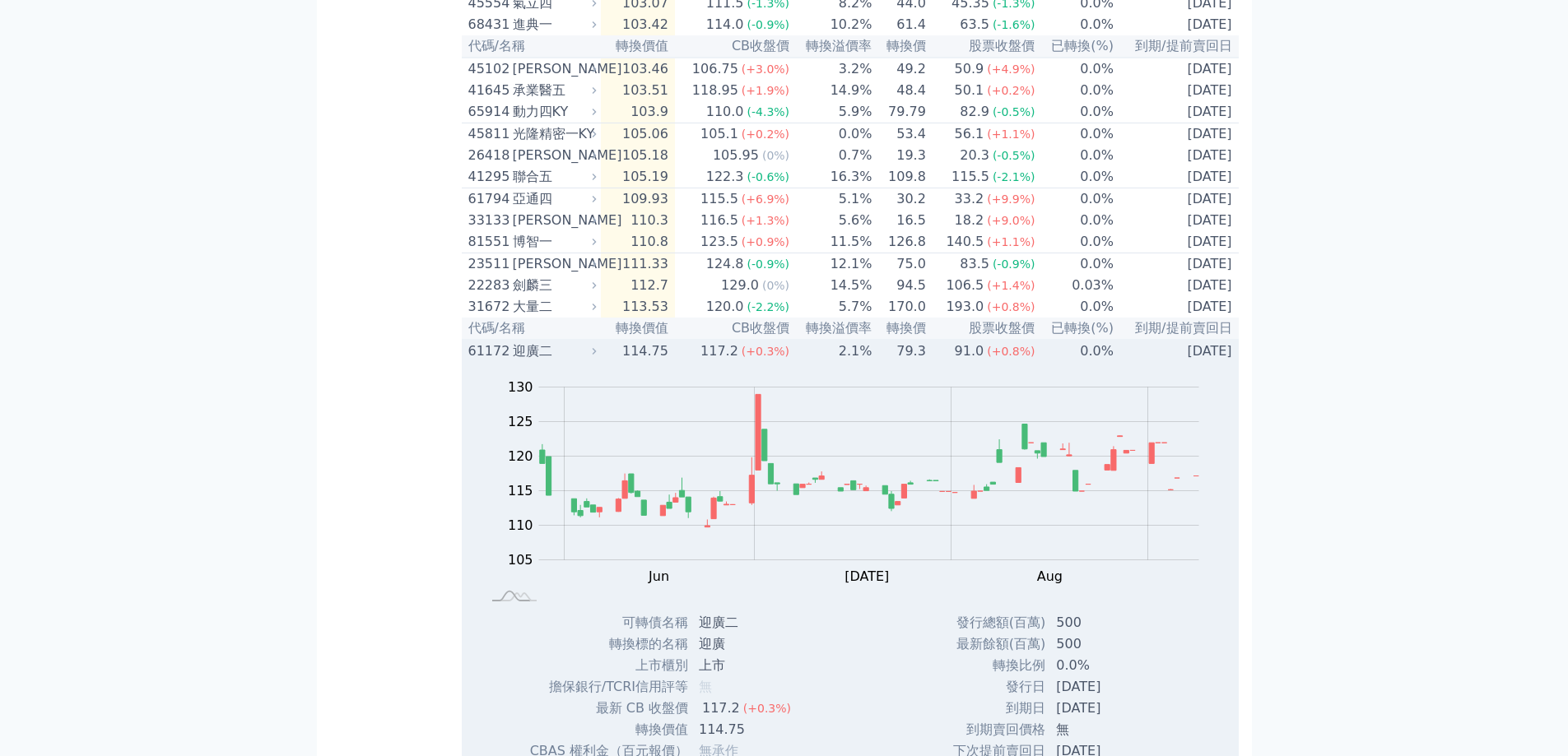
click at [532, 362] on div "迎廣二" at bounding box center [553, 351] width 80 height 20
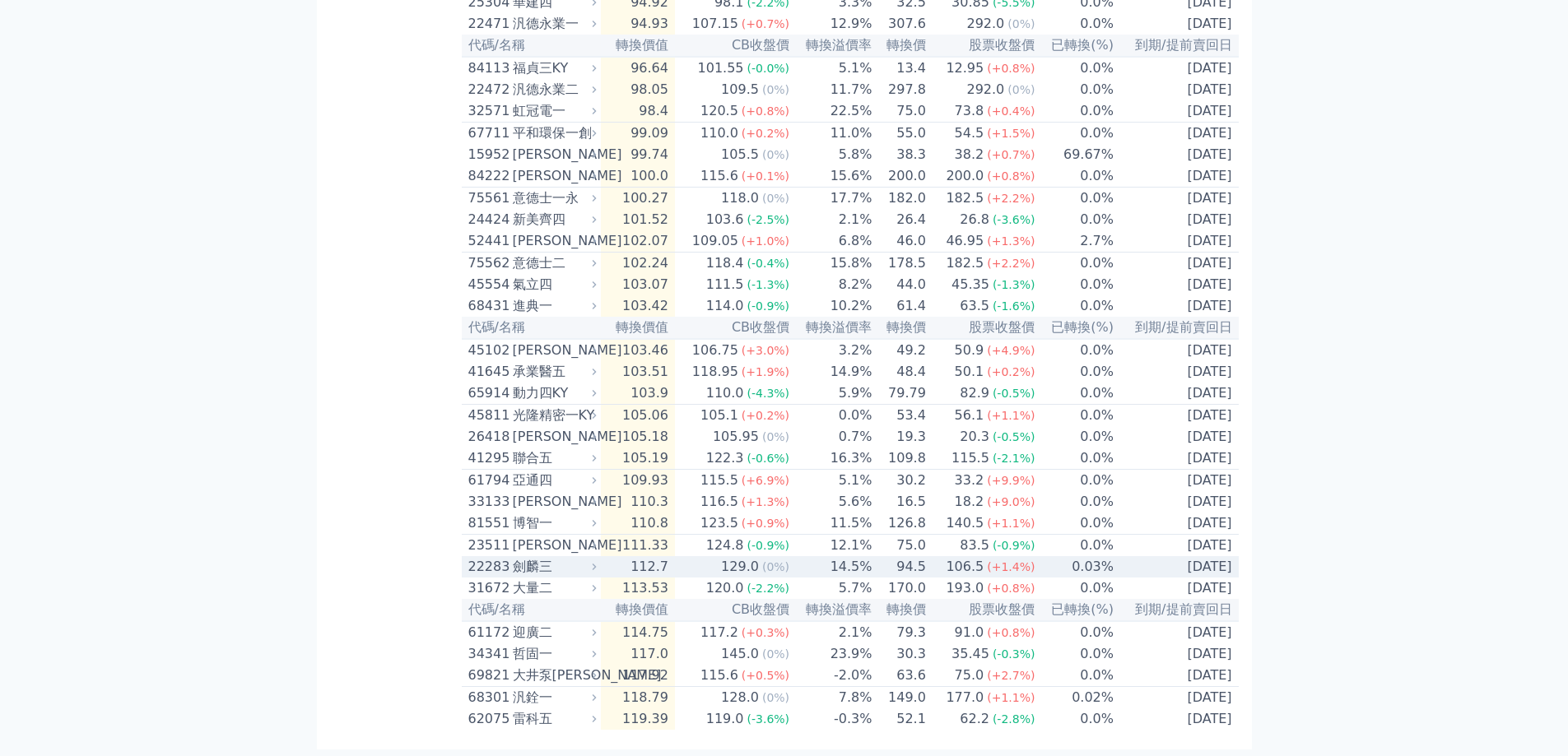
click at [543, 557] on div "劍麟三" at bounding box center [553, 567] width 80 height 20
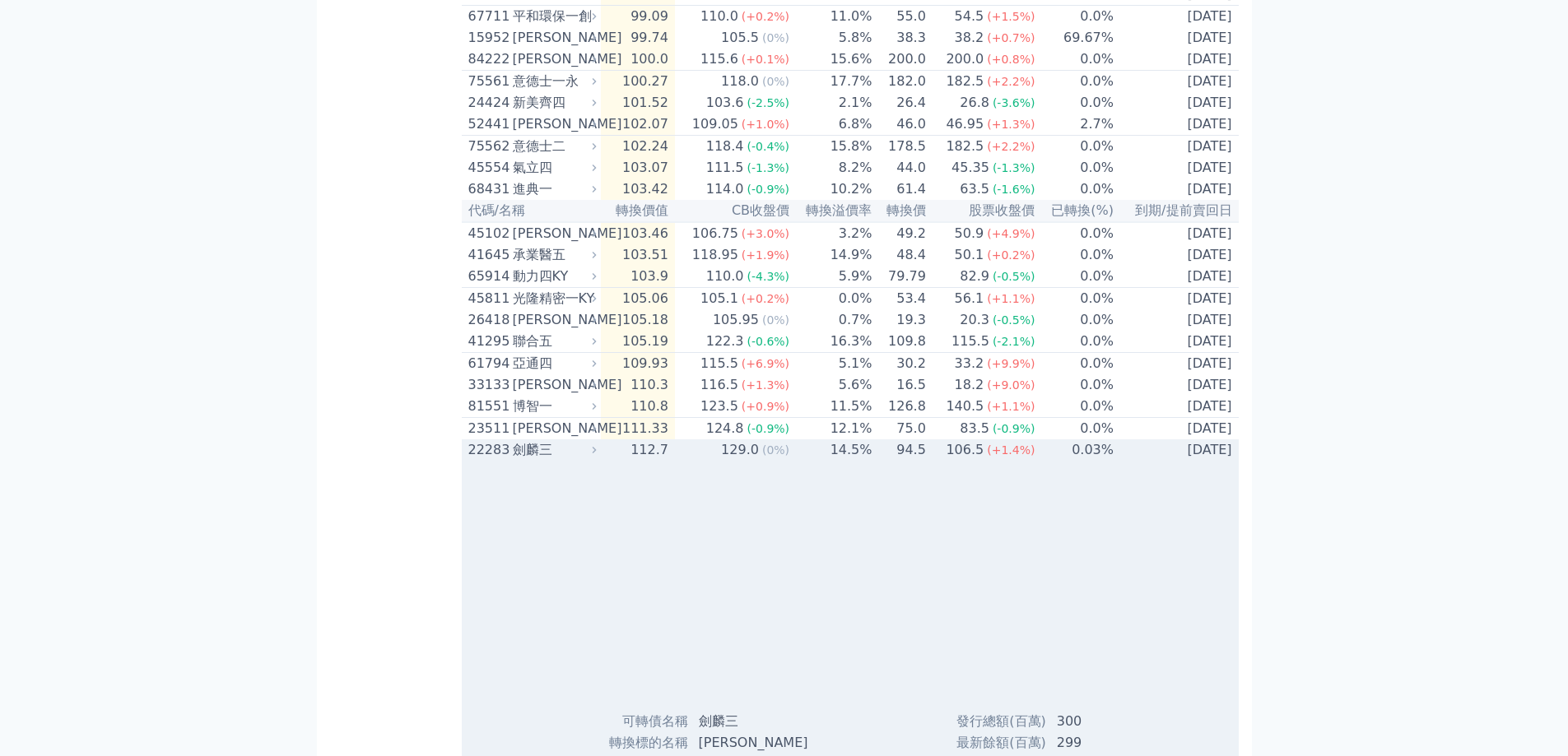
scroll to position [1232, 0]
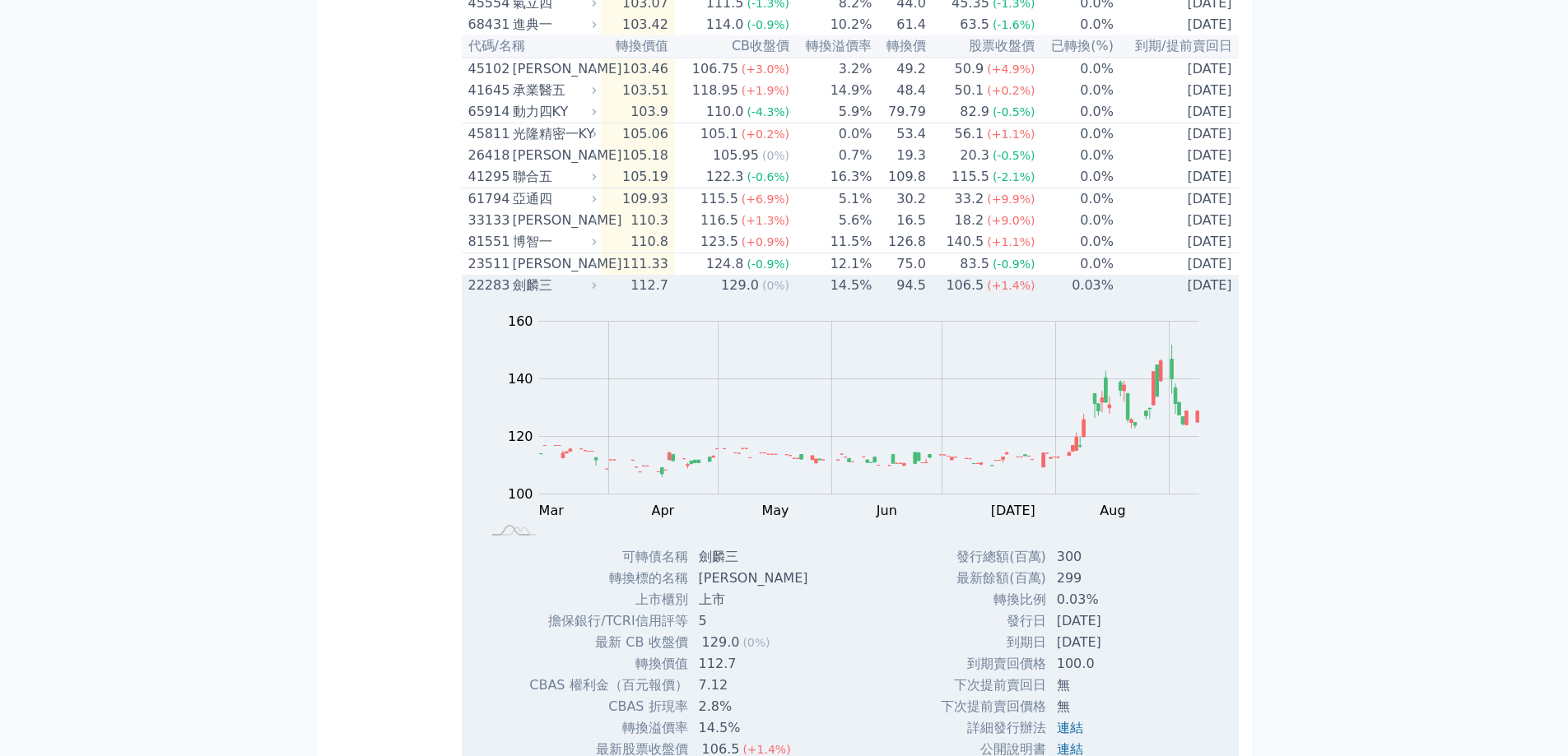
click at [531, 295] on div "劍麟三" at bounding box center [553, 285] width 80 height 20
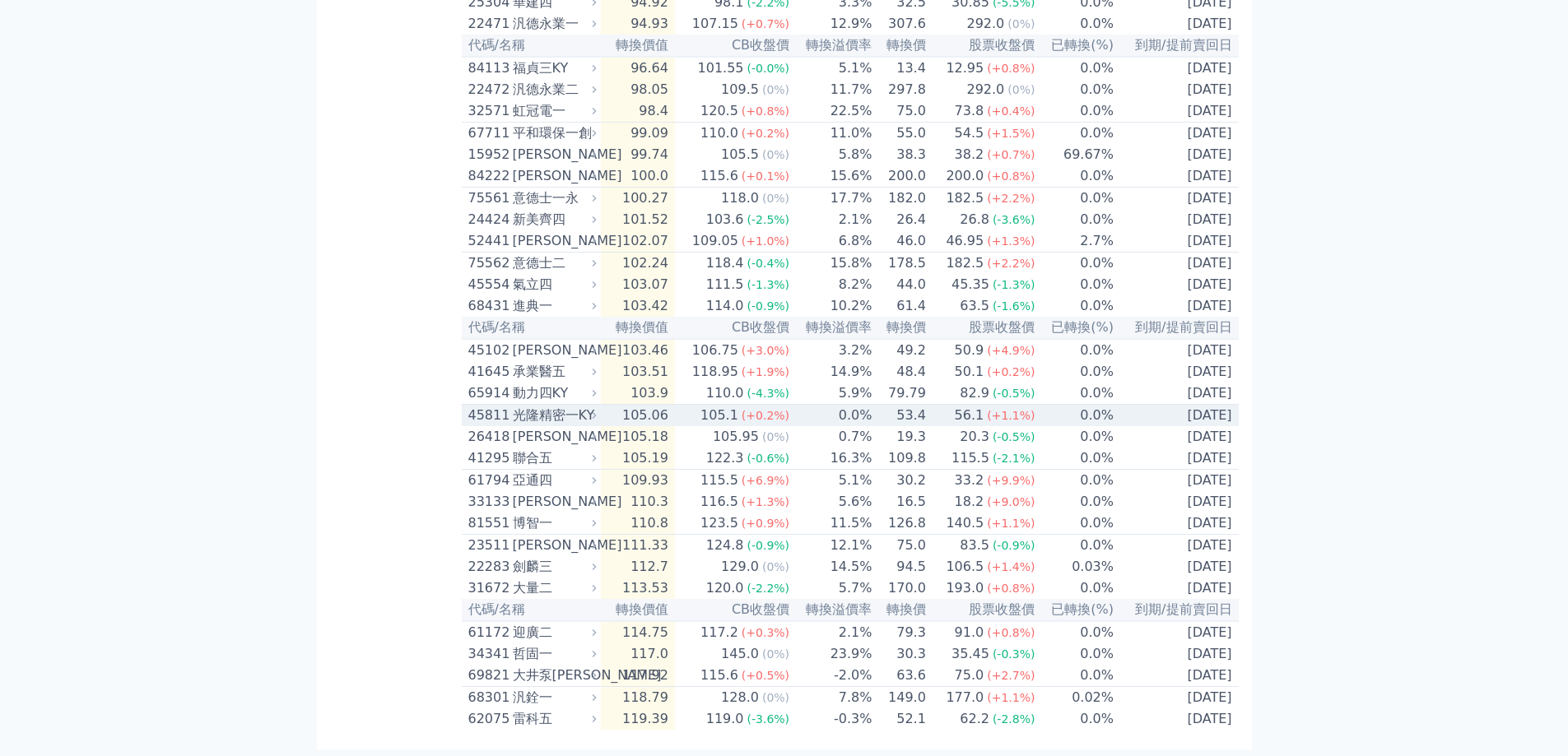
scroll to position [1067, 0]
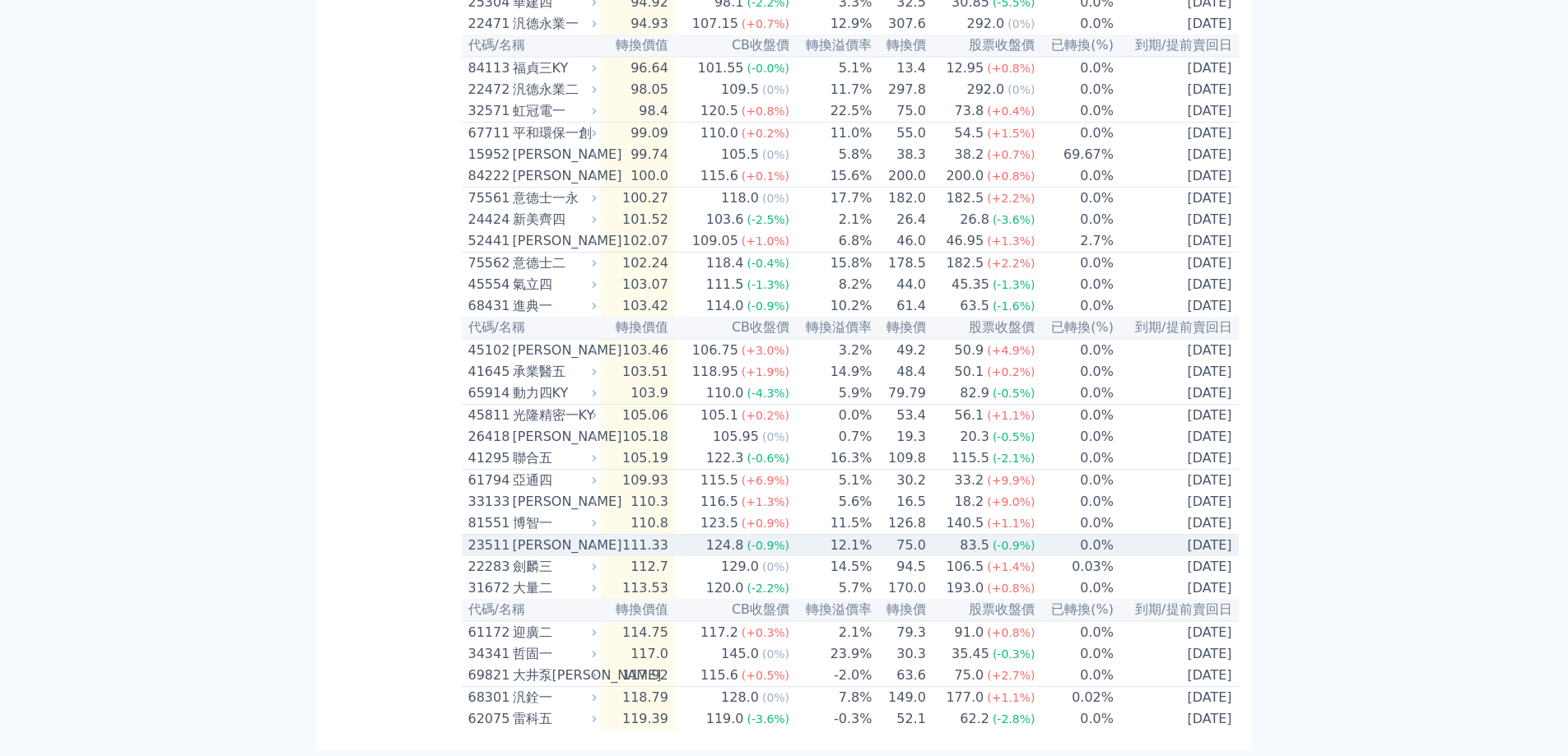
click at [539, 535] on div "[PERSON_NAME]" at bounding box center [553, 545] width 80 height 20
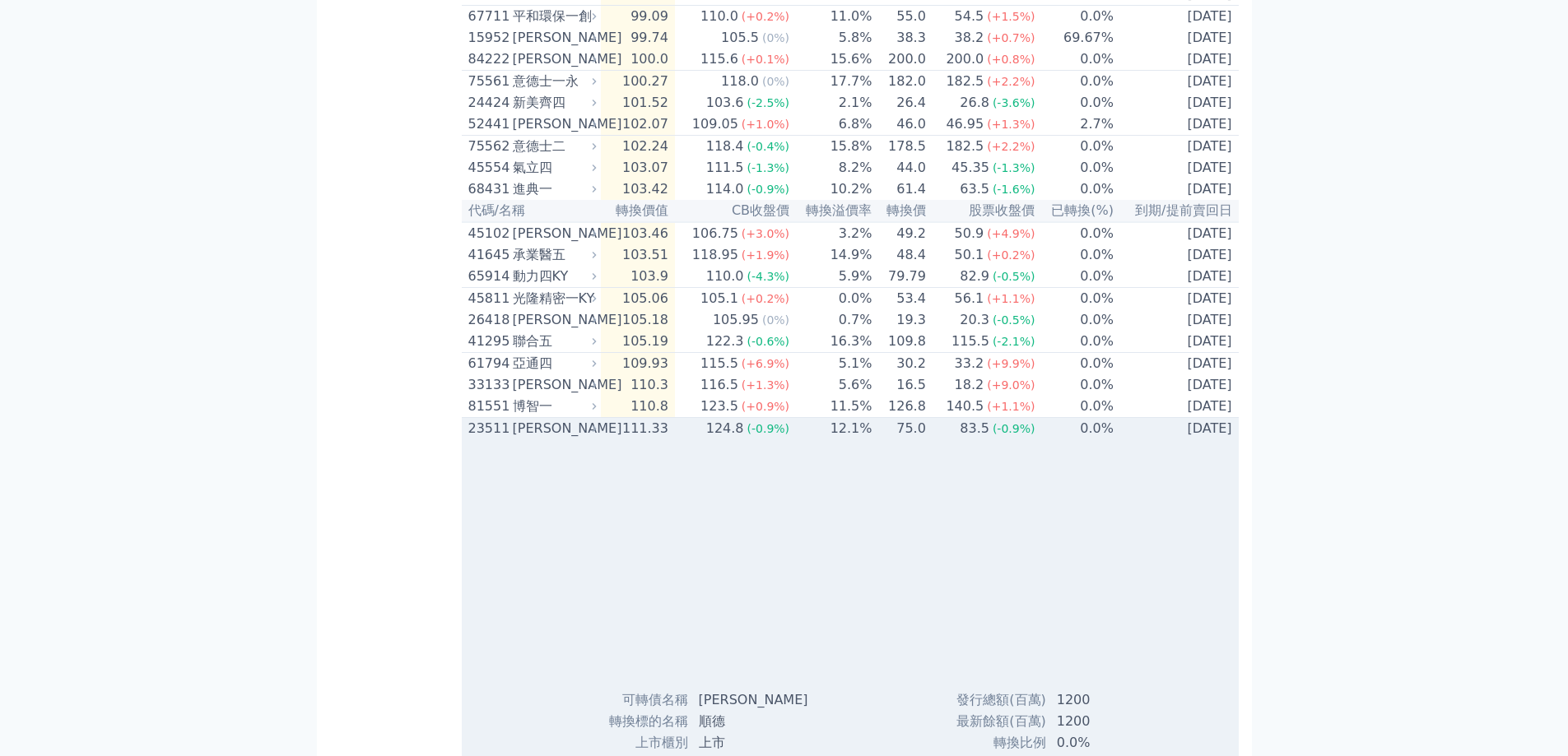
scroll to position [1232, 0]
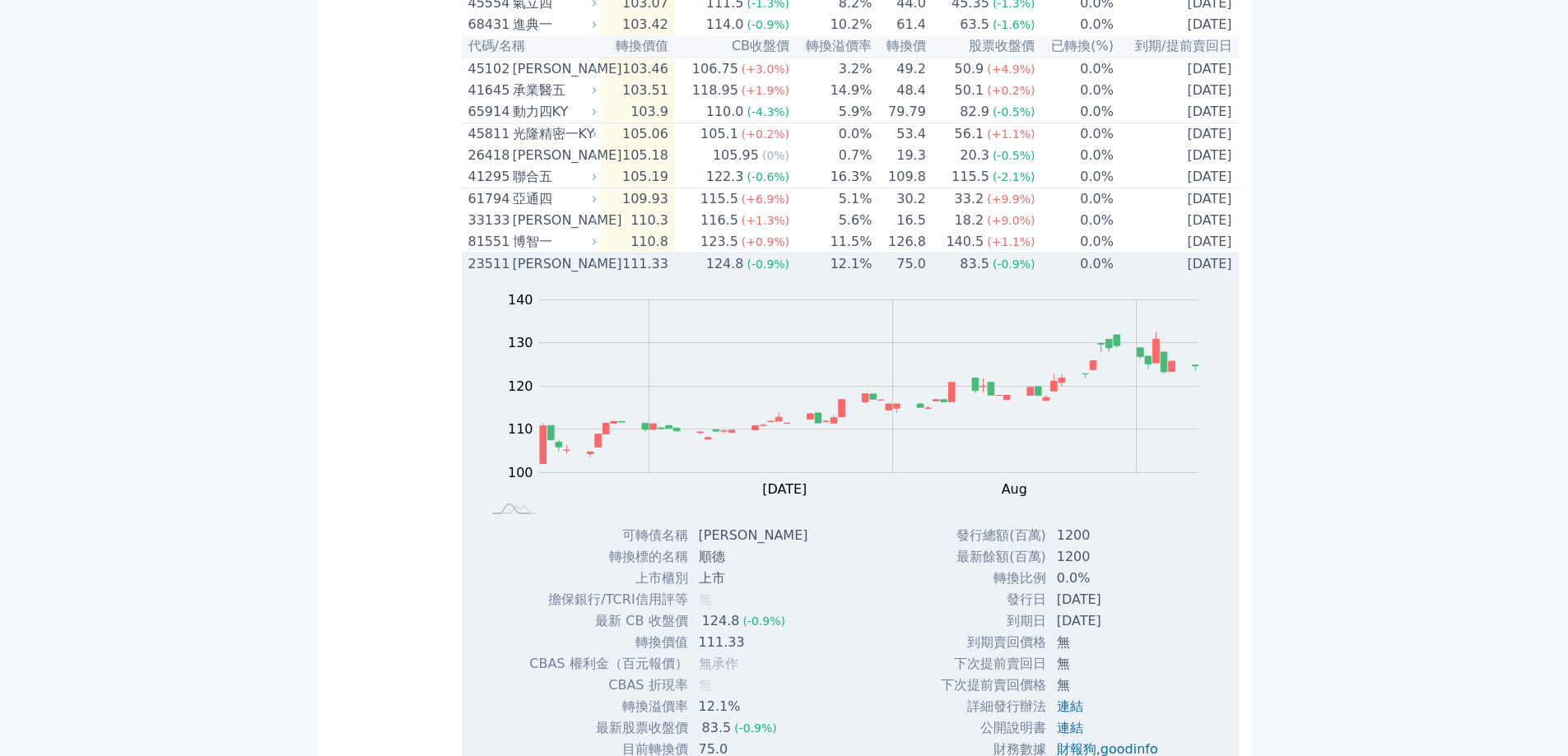
click at [532, 274] on div "[PERSON_NAME]" at bounding box center [553, 264] width 80 height 20
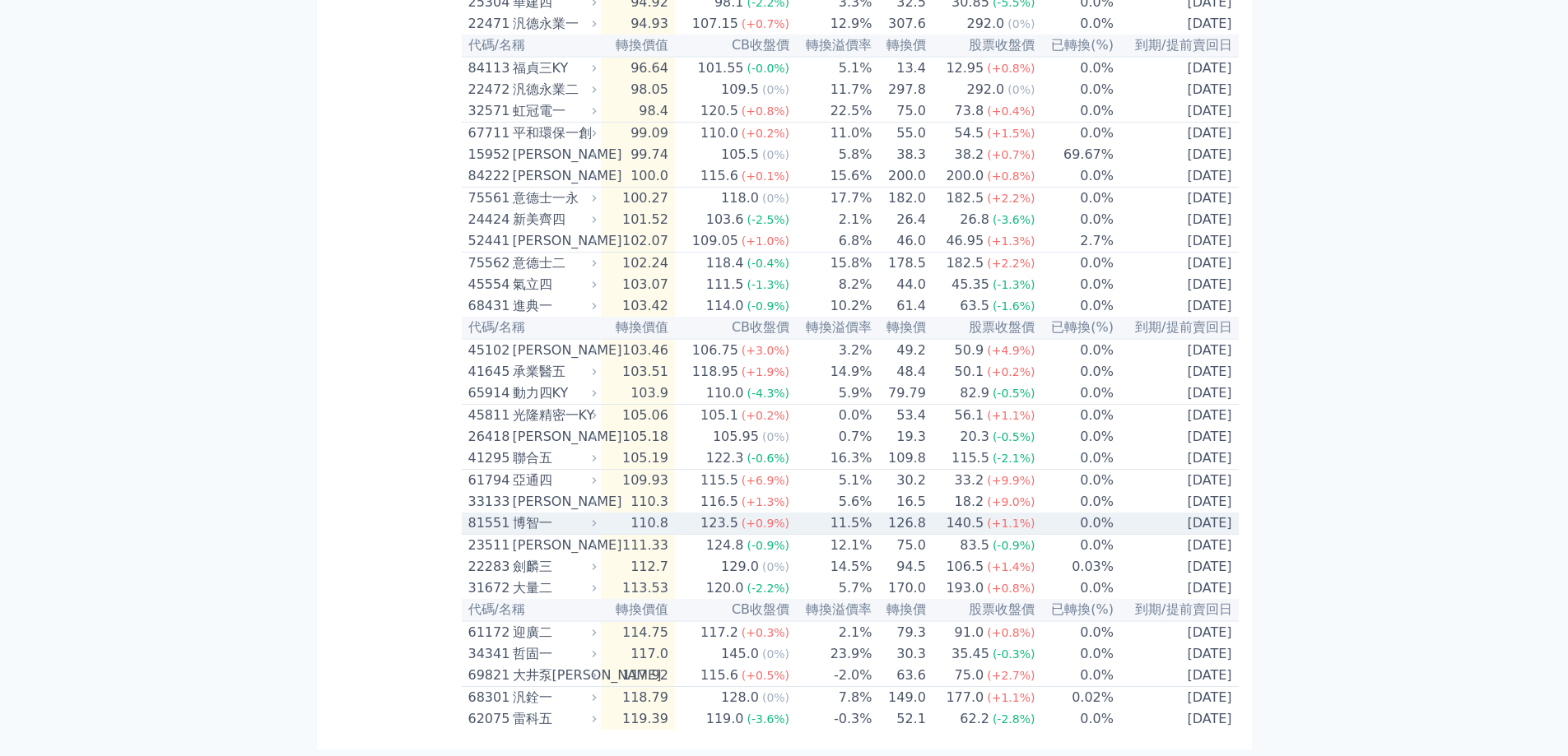
click at [539, 514] on div "博智一" at bounding box center [553, 523] width 80 height 20
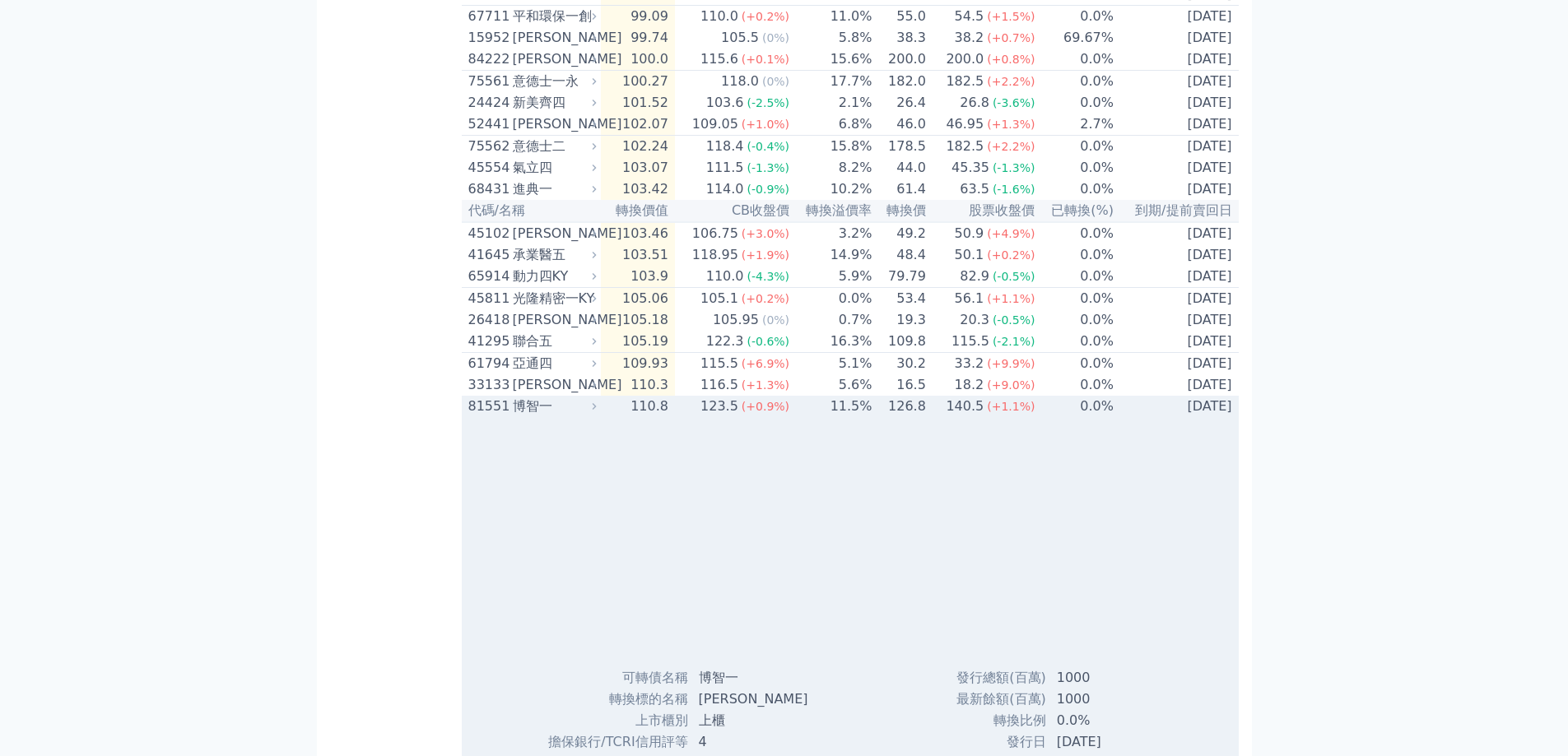
scroll to position [1232, 0]
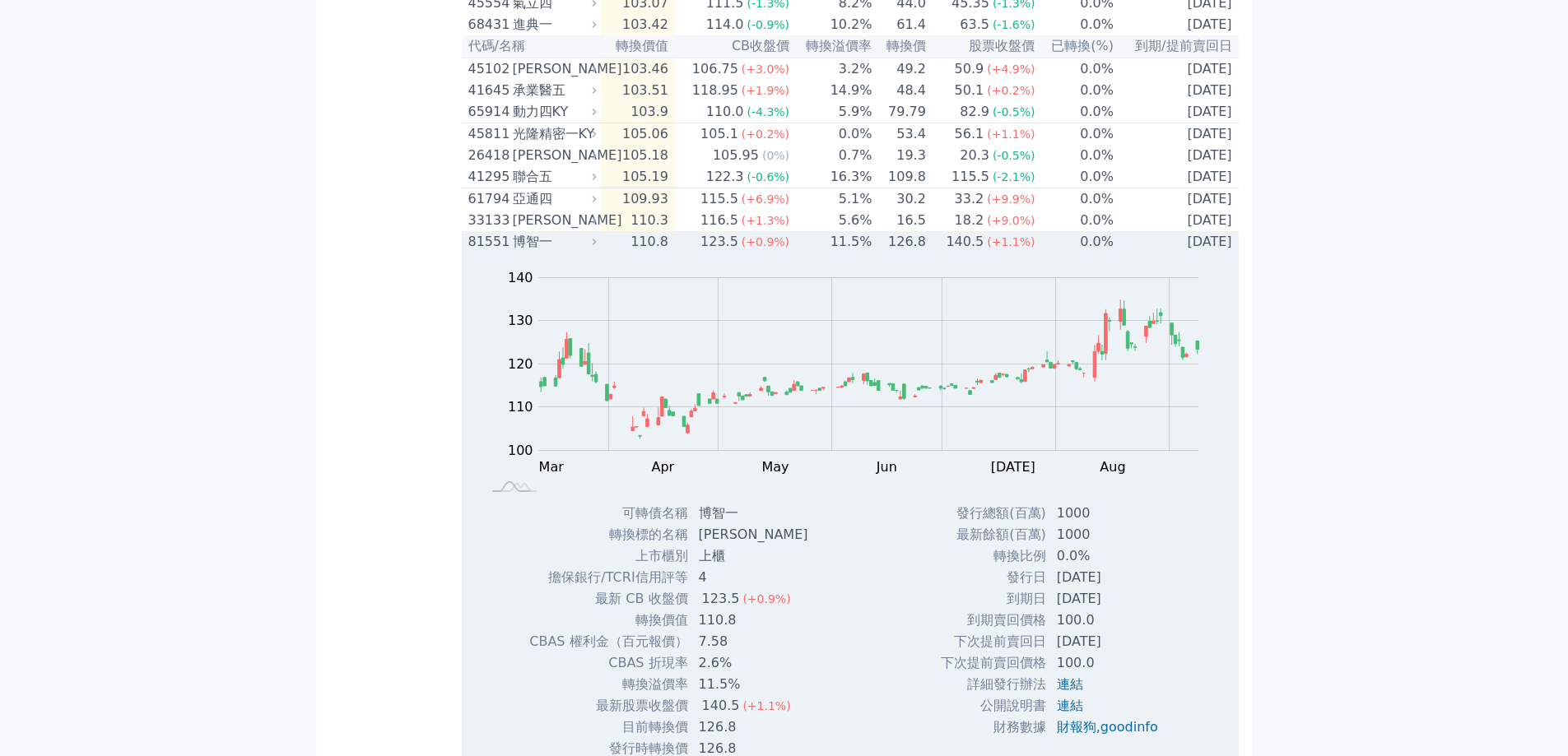
click at [532, 252] on div "博智一" at bounding box center [553, 241] width 80 height 20
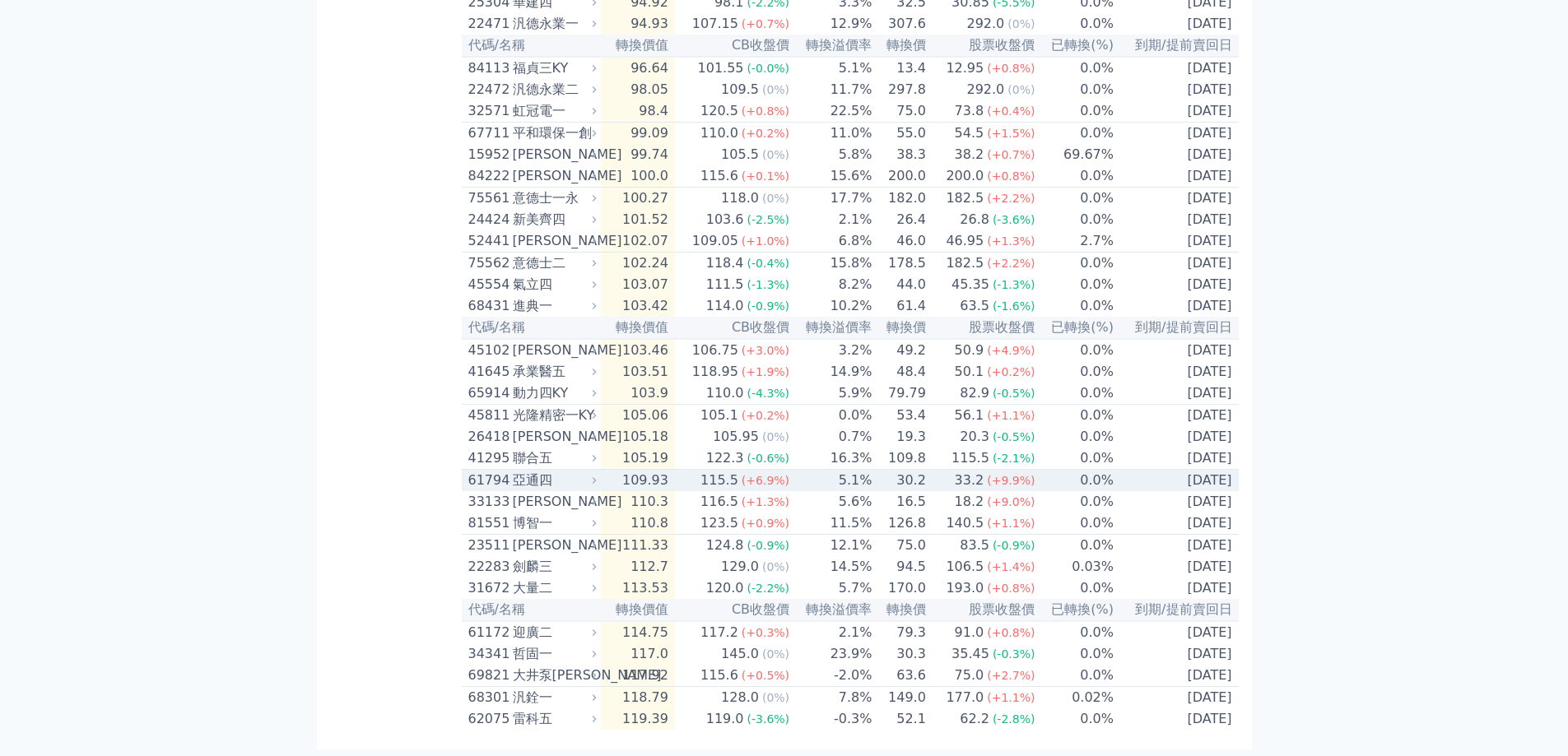
scroll to position [820, 0]
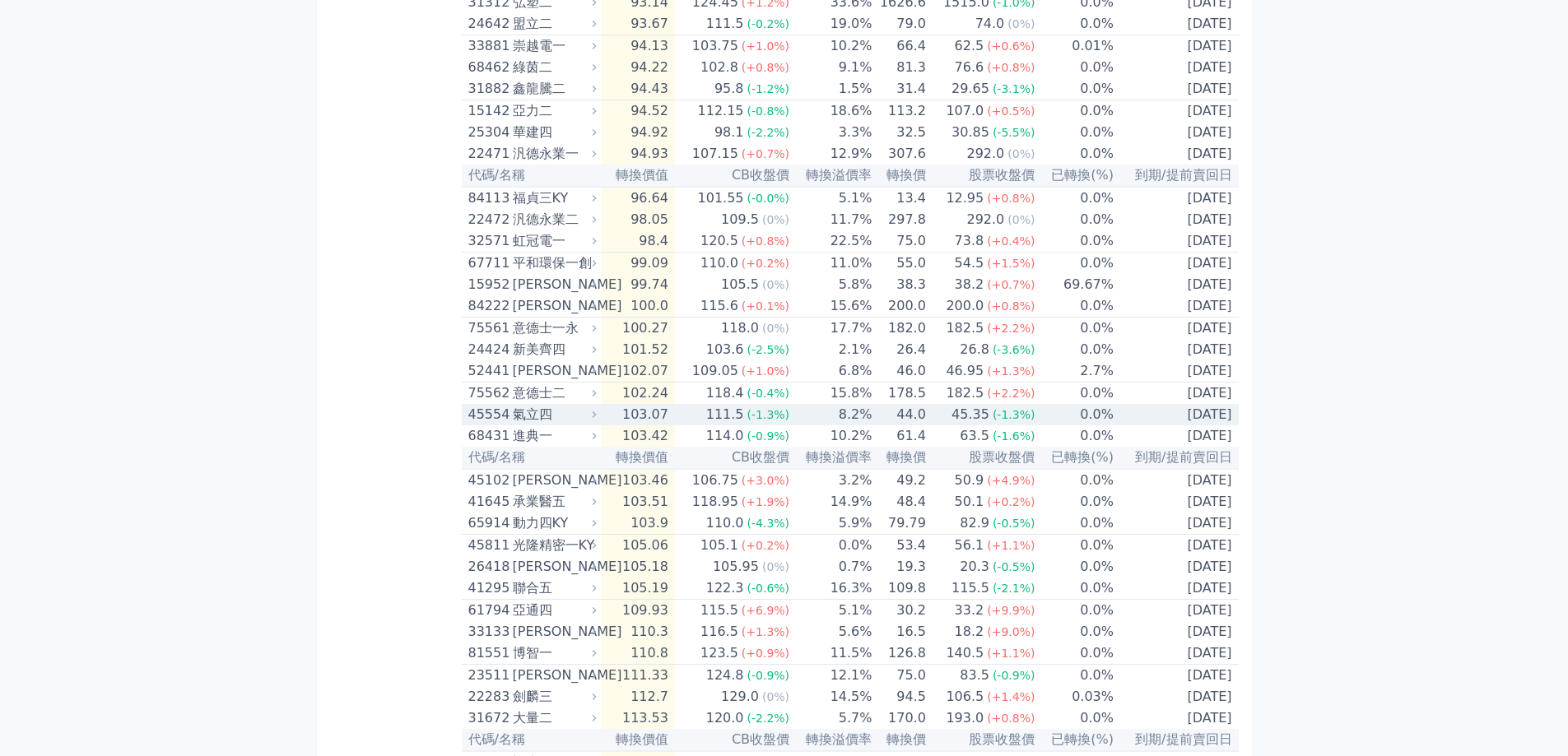
click at [537, 425] on div "氣立四" at bounding box center [553, 414] width 80 height 20
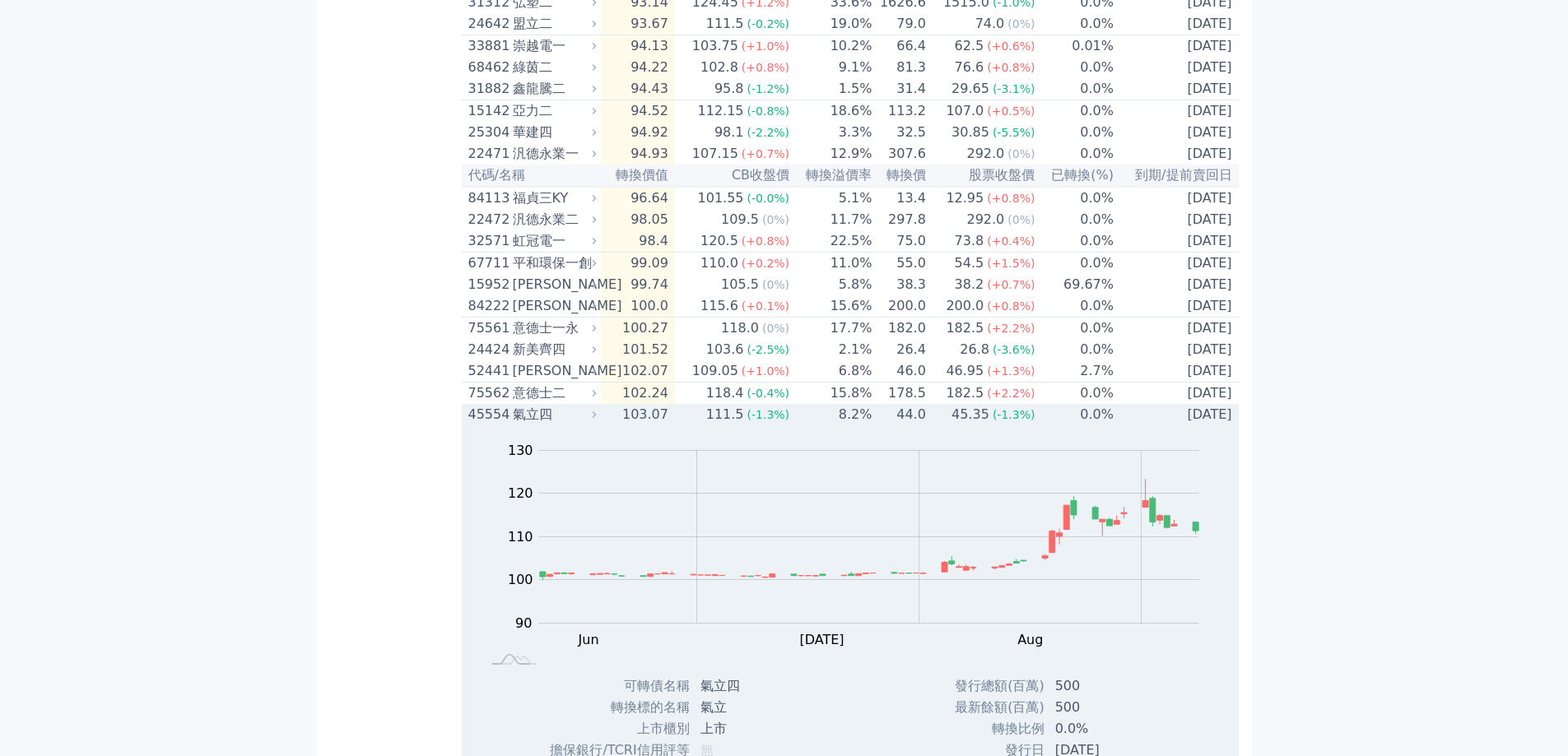
click at [537, 425] on div "氣立四" at bounding box center [553, 414] width 80 height 20
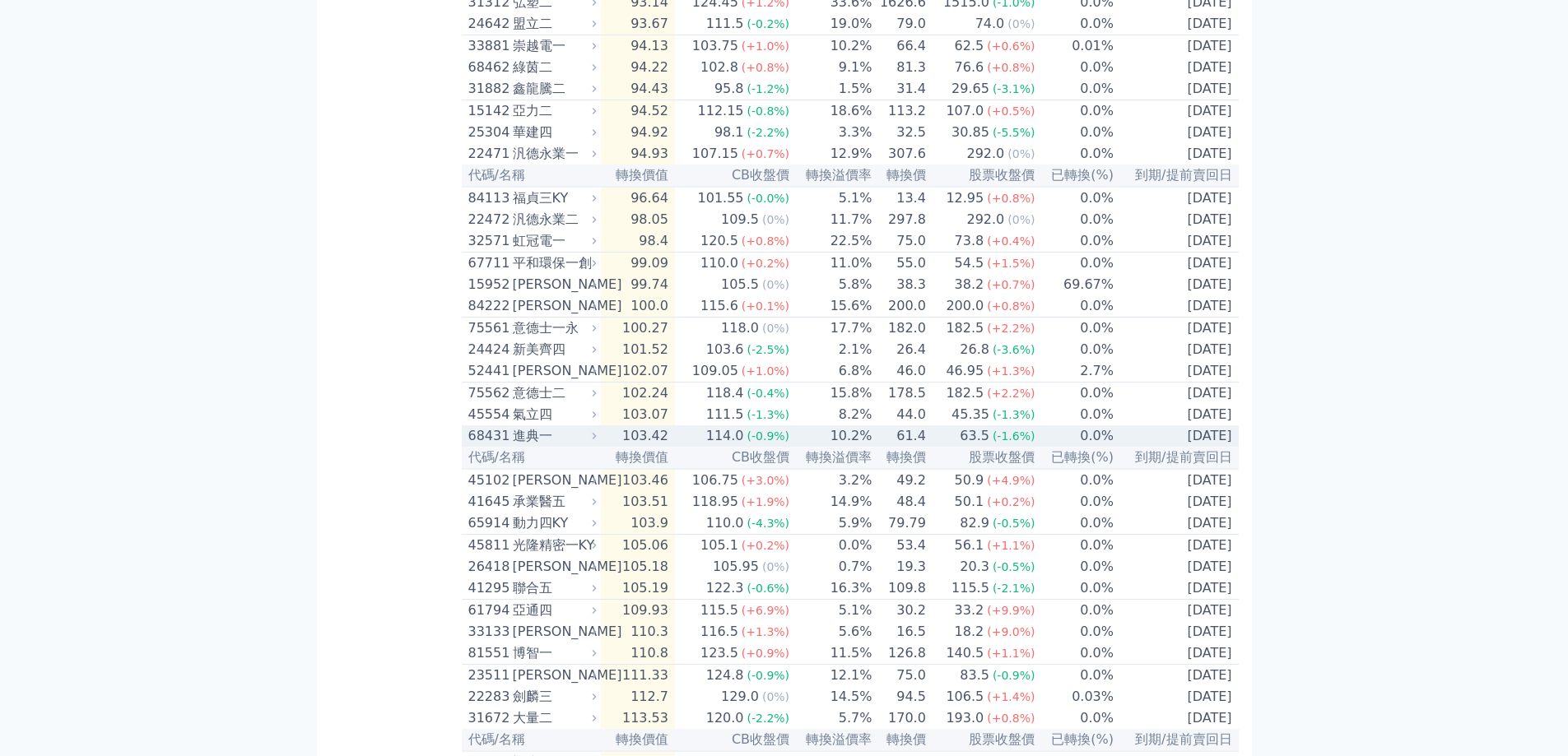
click at [535, 446] on div "進典一" at bounding box center [553, 436] width 80 height 20
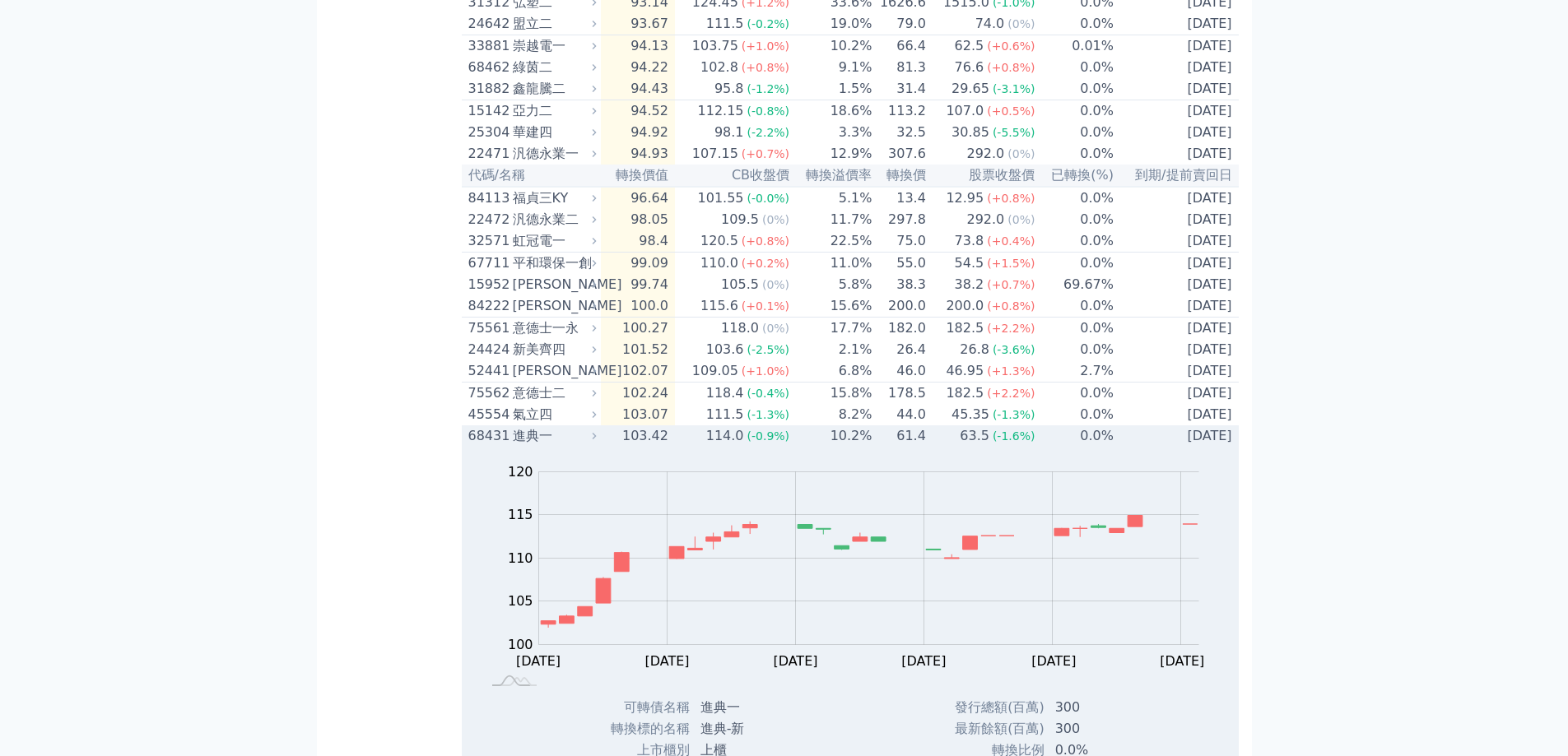
scroll to position [985, 0]
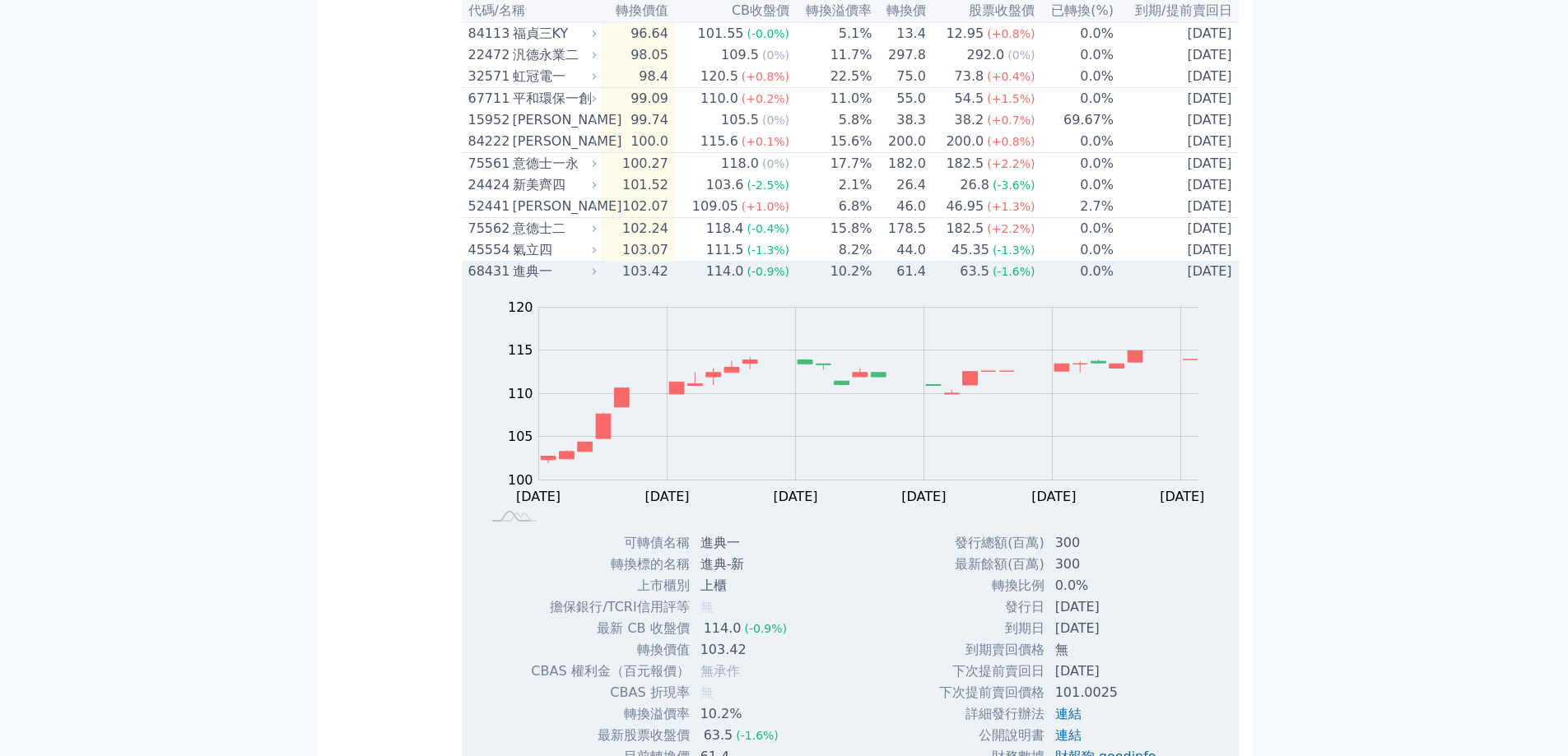
click at [540, 281] on div "進典一" at bounding box center [553, 271] width 80 height 20
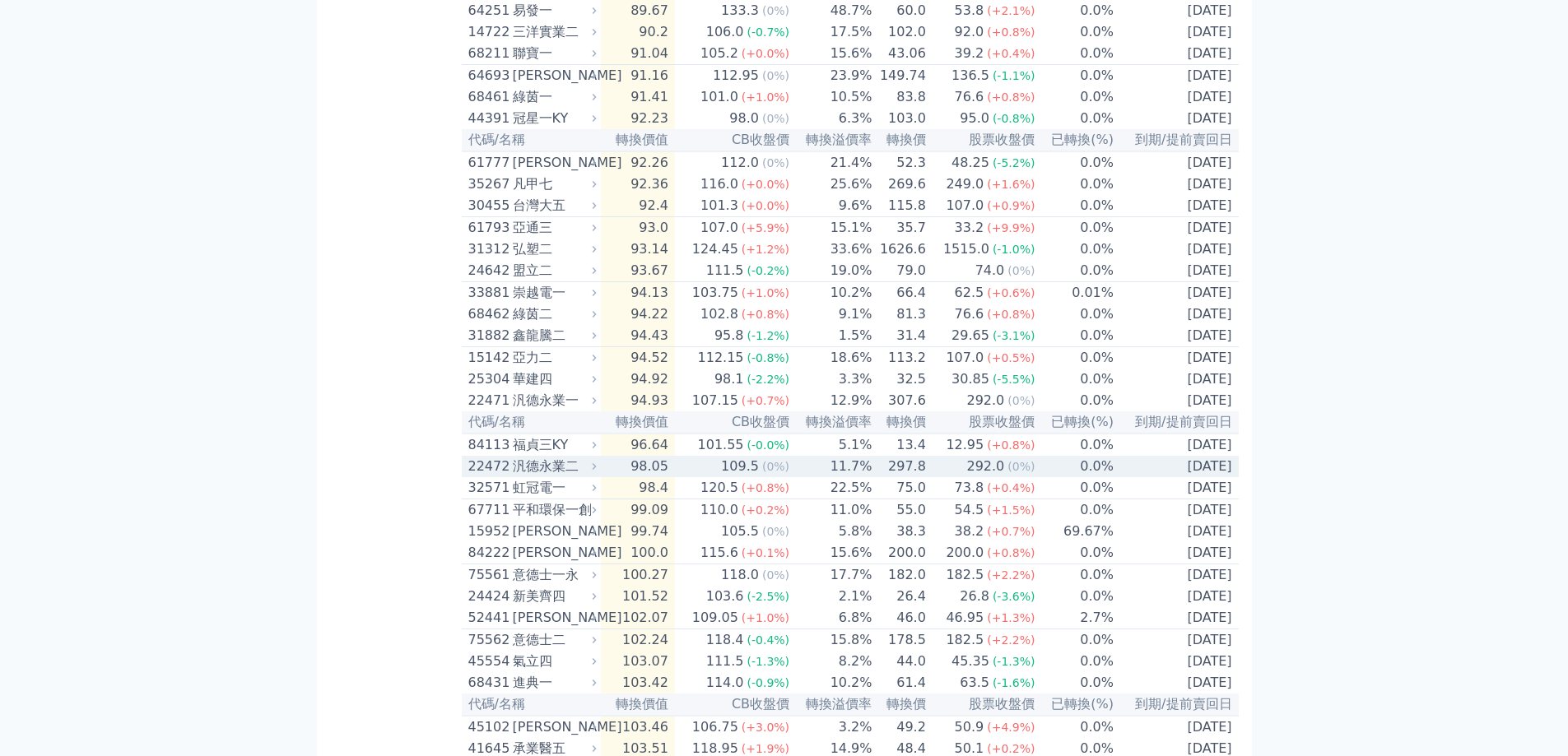
scroll to position [409, 0]
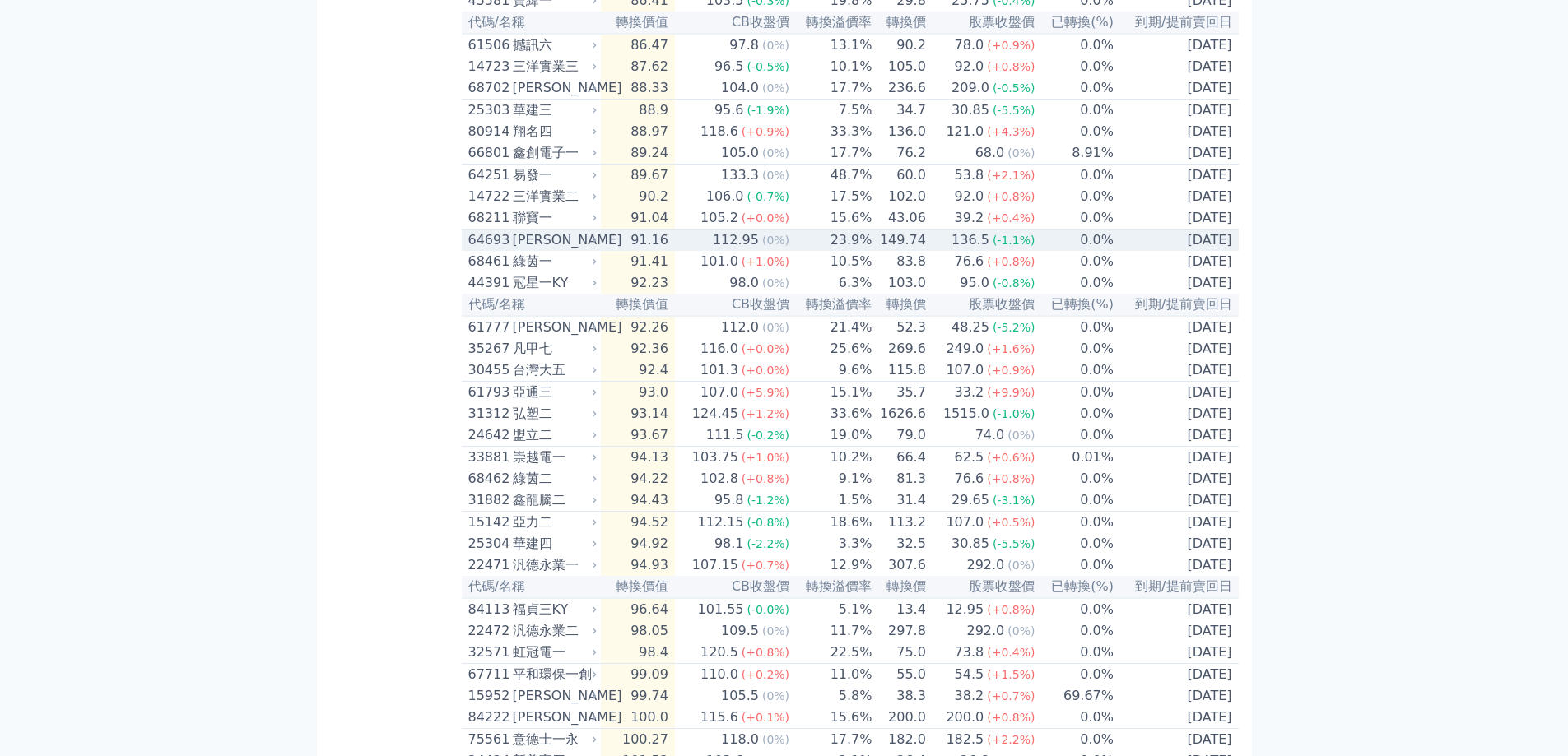
click at [535, 250] on div "[PERSON_NAME]" at bounding box center [553, 240] width 80 height 20
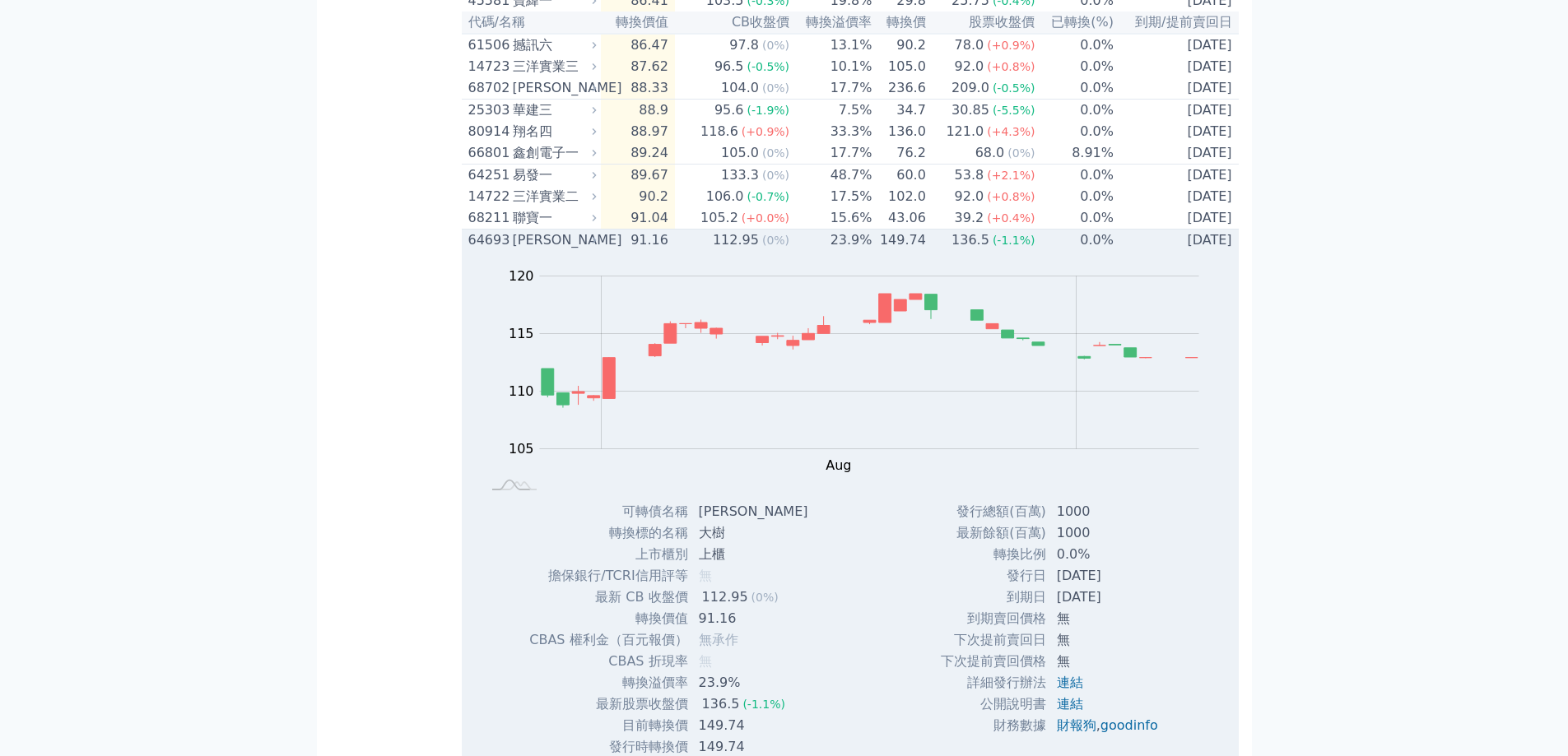
click at [535, 250] on div "[PERSON_NAME]" at bounding box center [553, 240] width 80 height 20
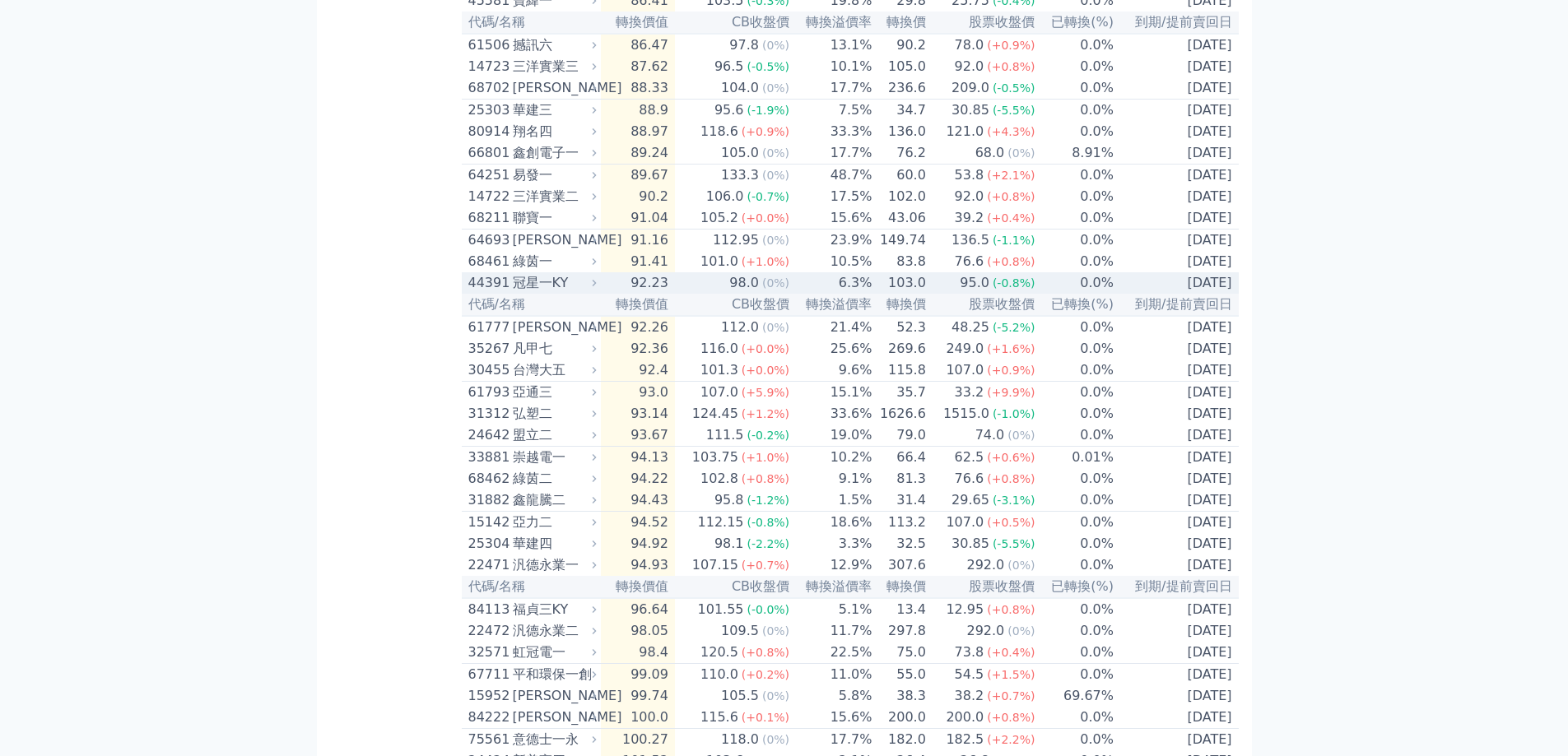
scroll to position [80, 0]
